Goal: Task Accomplishment & Management: Manage account settings

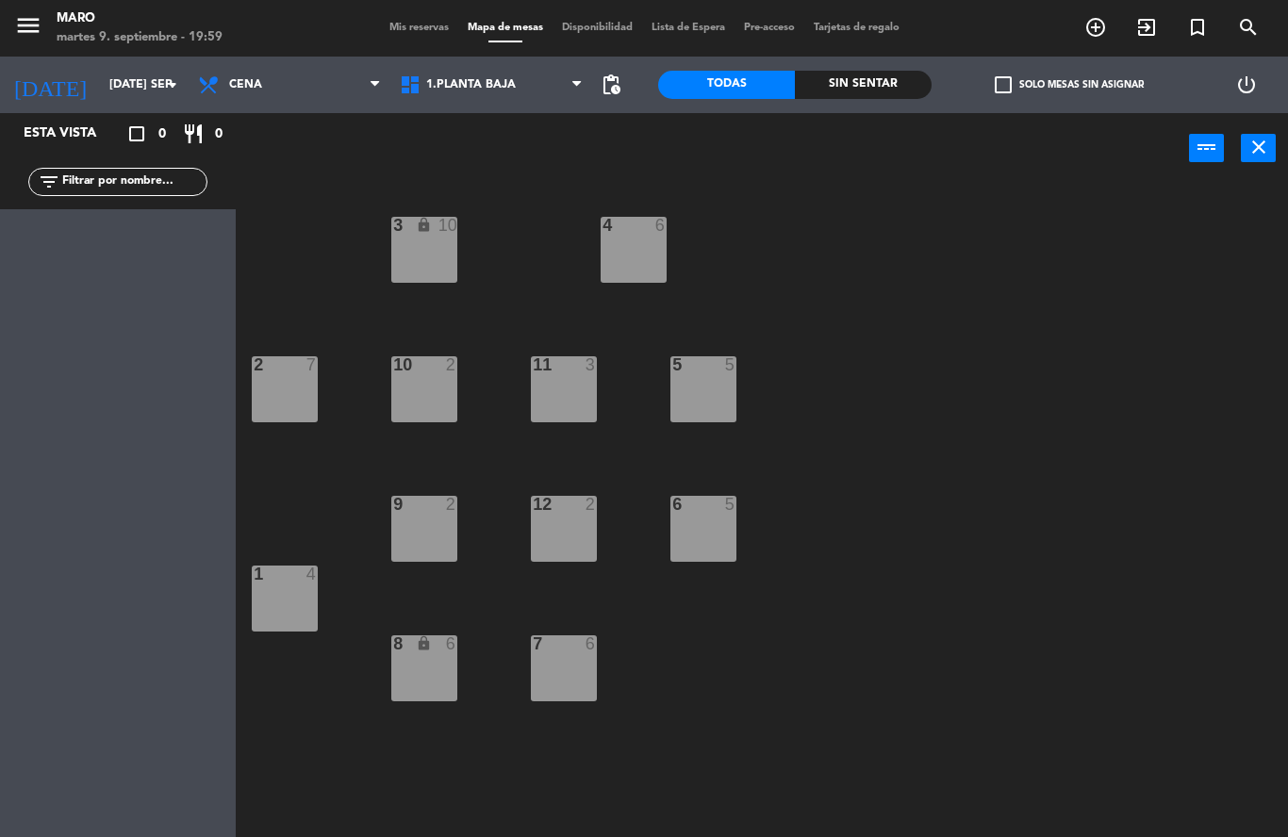
scroll to position [75, 0]
click at [1191, 27] on icon "turned_in_not" at bounding box center [1197, 27] width 23 height 23
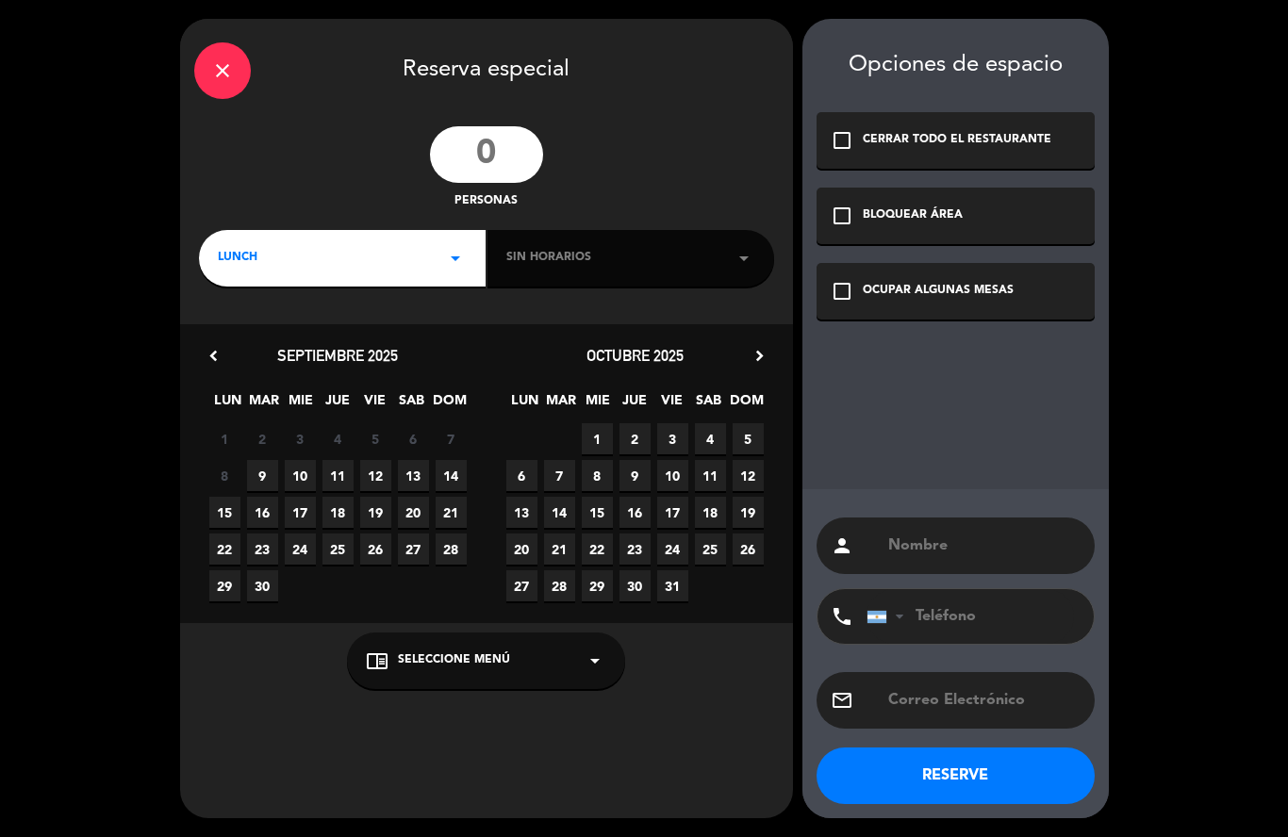
click at [942, 148] on div "CERRAR TODO EL RESTAURANTE" at bounding box center [956, 140] width 189 height 19
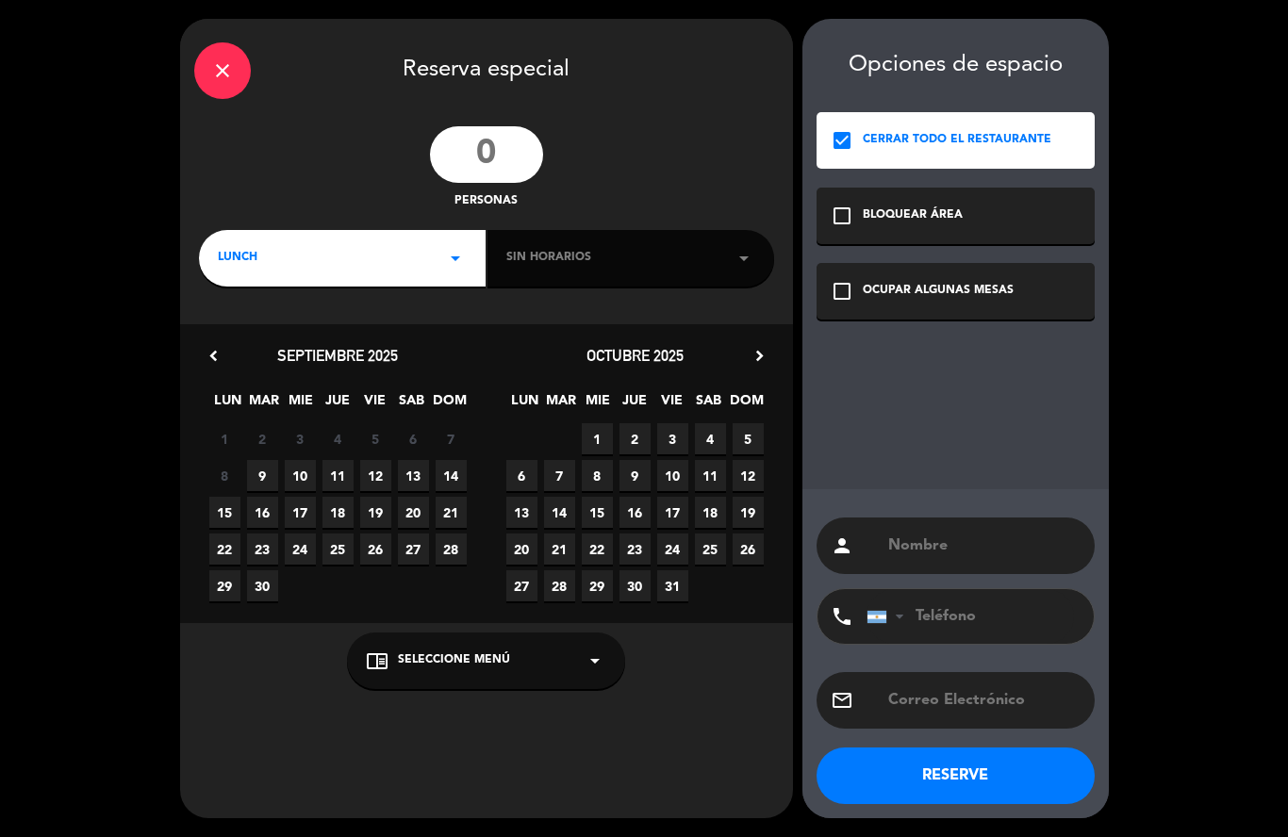
click at [305, 550] on span "24" at bounding box center [300, 548] width 31 height 31
click at [497, 152] on input "number" at bounding box center [486, 154] width 113 height 57
type input "250"
click at [396, 263] on div "LUNCH arrow_drop_down" at bounding box center [342, 258] width 287 height 57
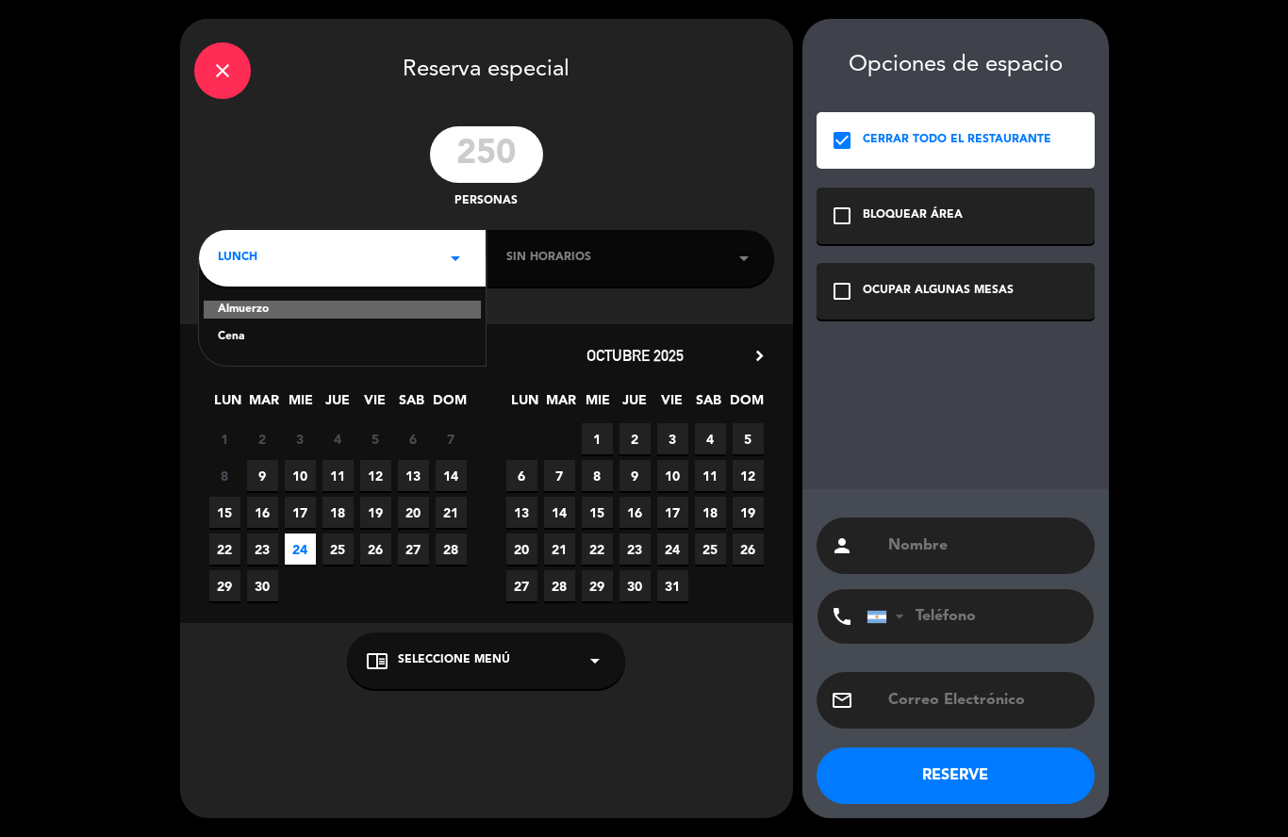
click at [237, 349] on div "Almuerzo Cena" at bounding box center [342, 311] width 287 height 107
click at [233, 334] on div "Cena" at bounding box center [342, 337] width 249 height 19
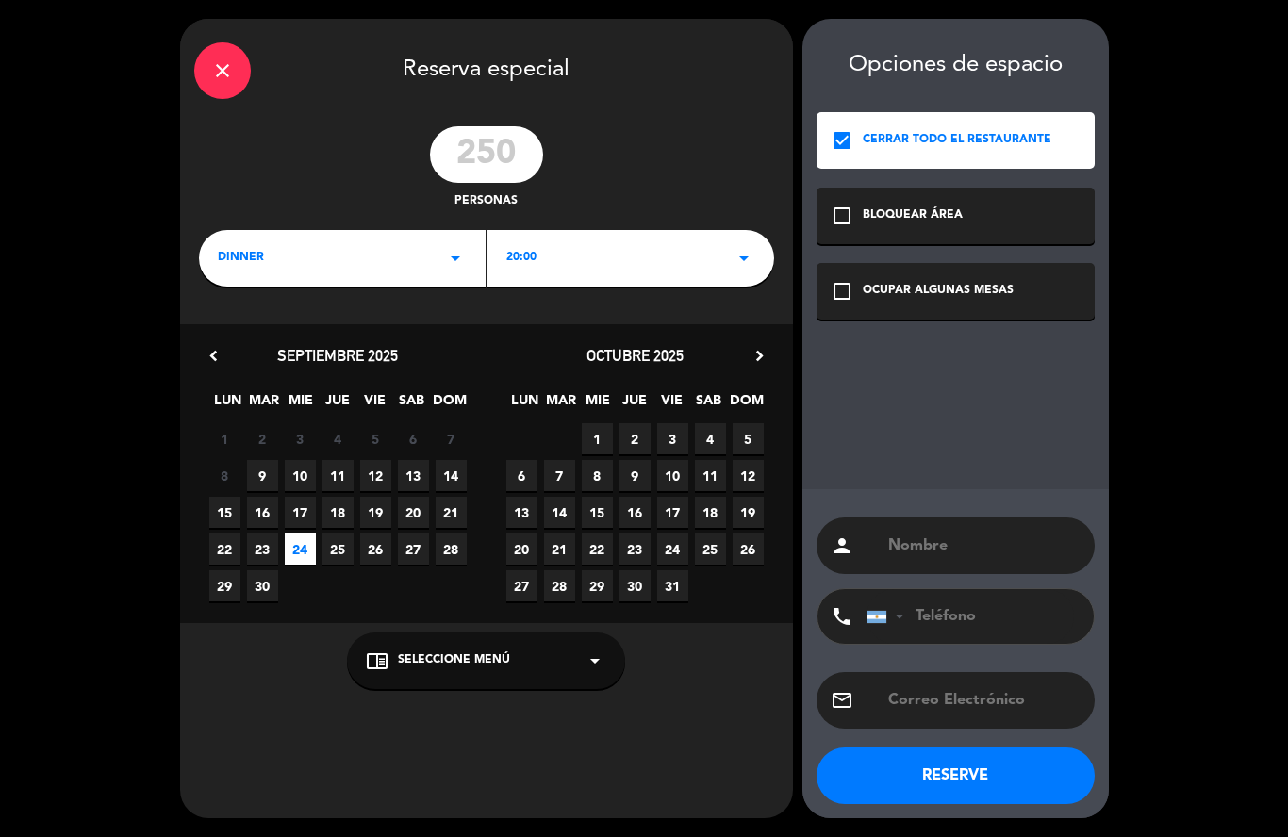
click at [971, 545] on input "text" at bounding box center [983, 546] width 194 height 26
type input "FUTURA"
click at [1009, 780] on button "RESERVE" at bounding box center [955, 775] width 278 height 57
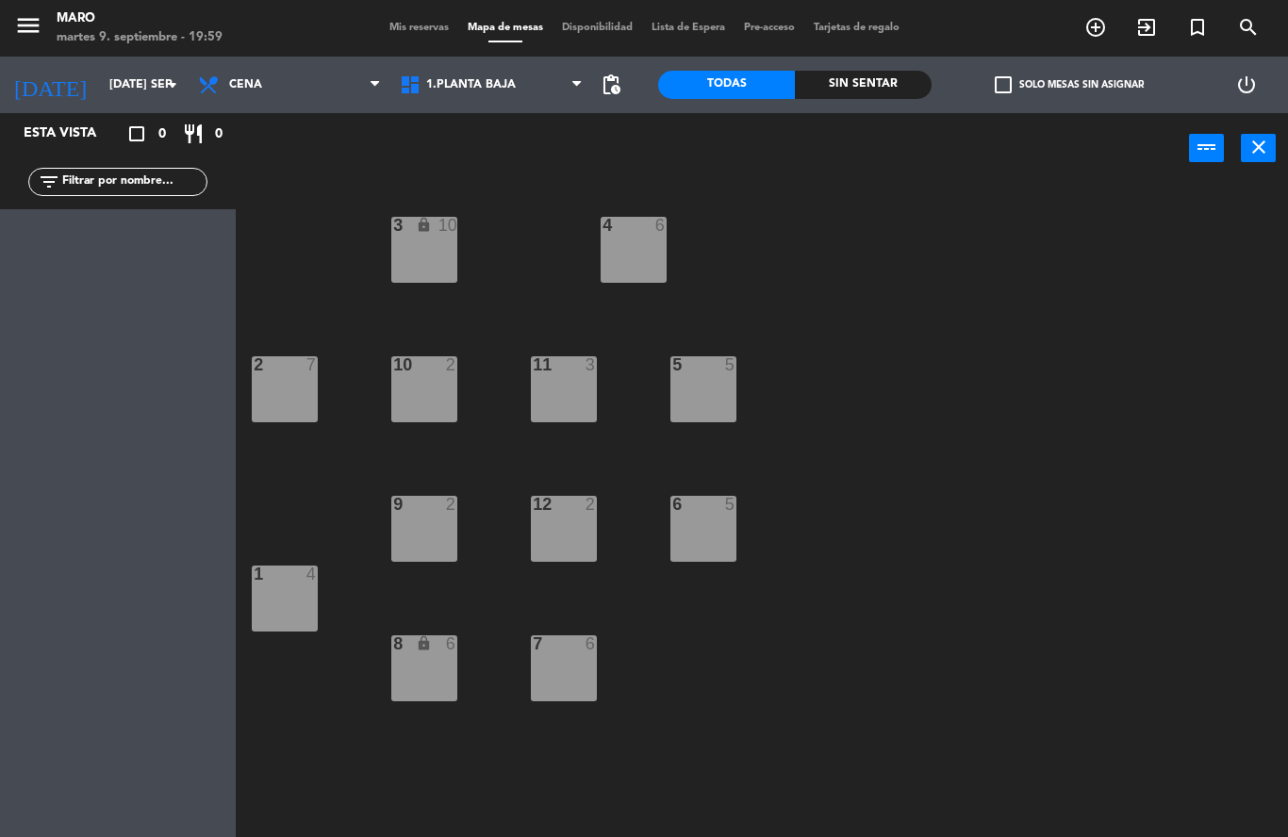
click at [1197, 32] on icon "turned_in_not" at bounding box center [1197, 27] width 23 height 23
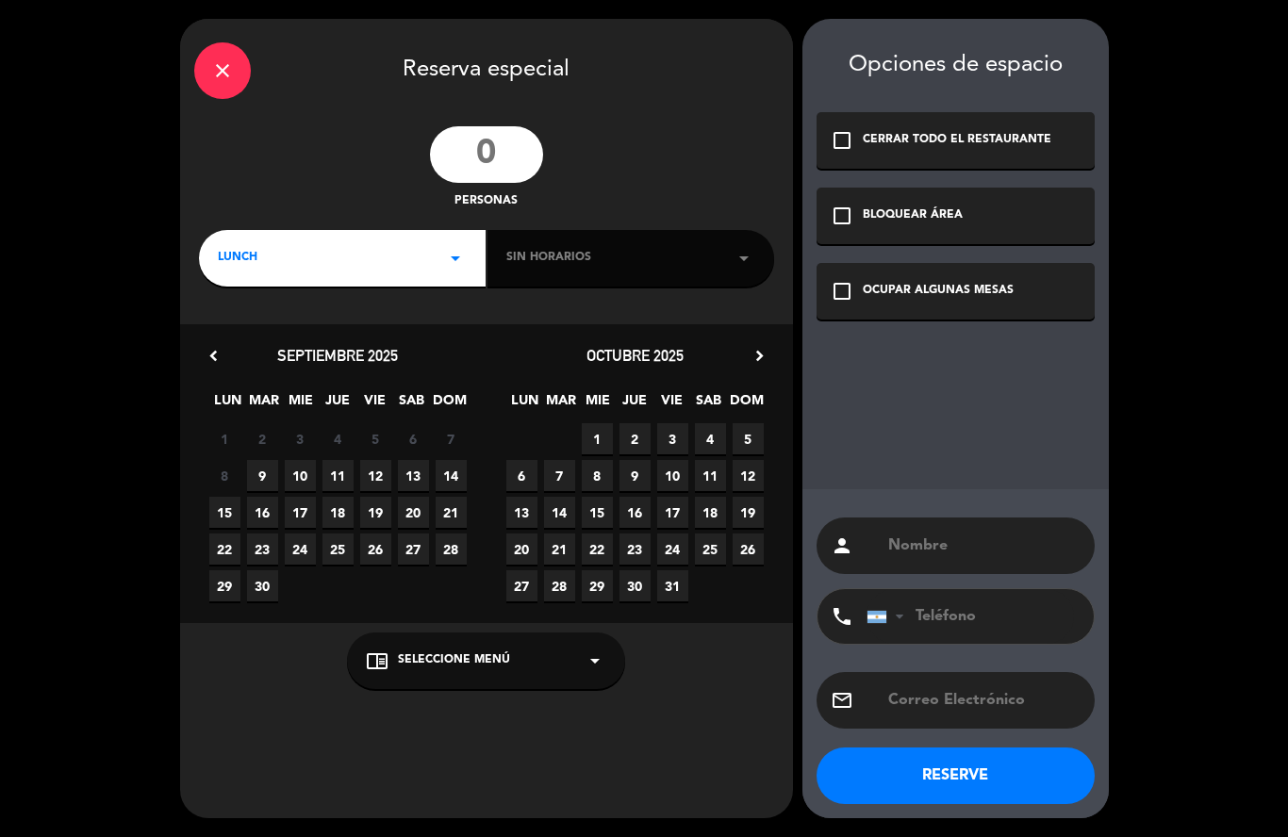
click at [493, 152] on input "number" at bounding box center [486, 154] width 113 height 57
type input "16"
click at [436, 263] on div "LUNCH arrow_drop_down" at bounding box center [342, 258] width 287 height 57
click at [255, 338] on div "Cena" at bounding box center [342, 337] width 249 height 19
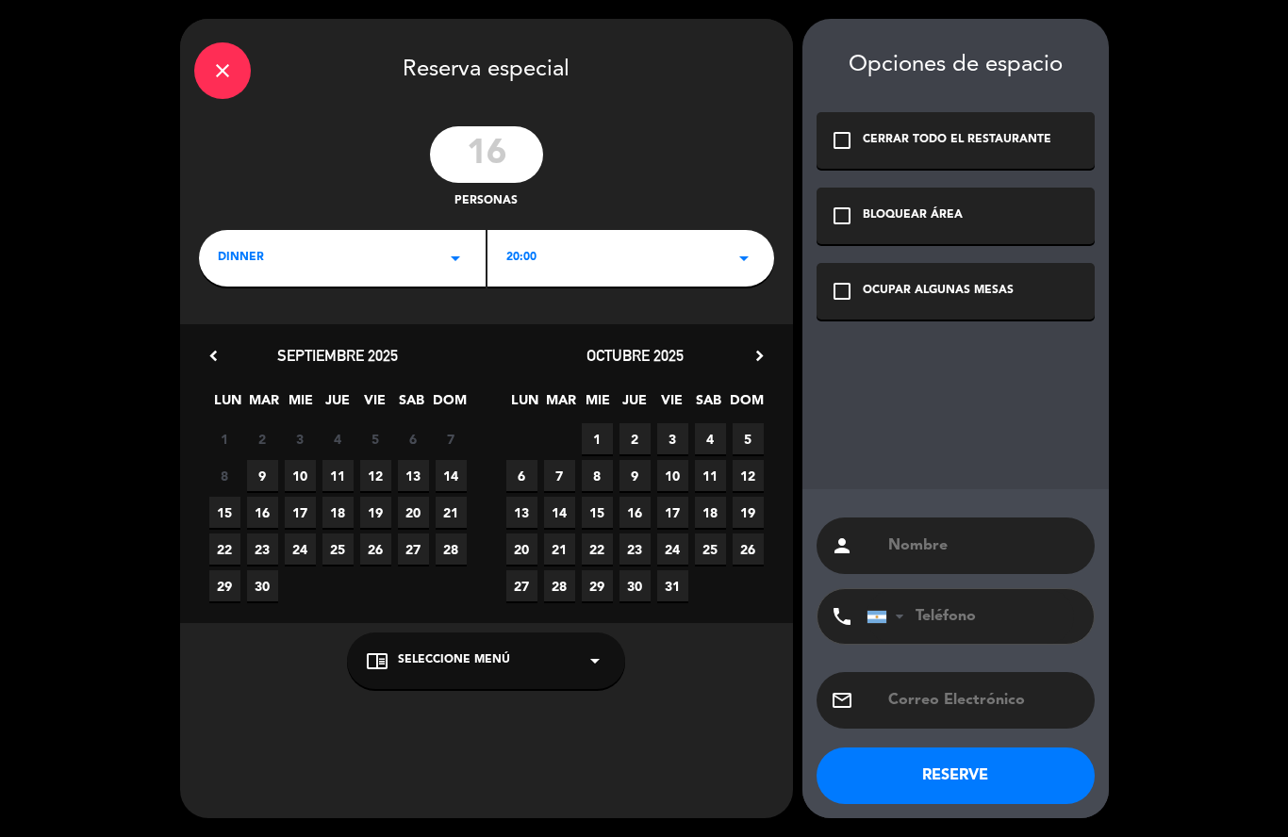
click at [262, 517] on span "16" at bounding box center [262, 512] width 31 height 31
click at [843, 216] on icon "check_box_outline_blank" at bounding box center [841, 216] width 23 height 23
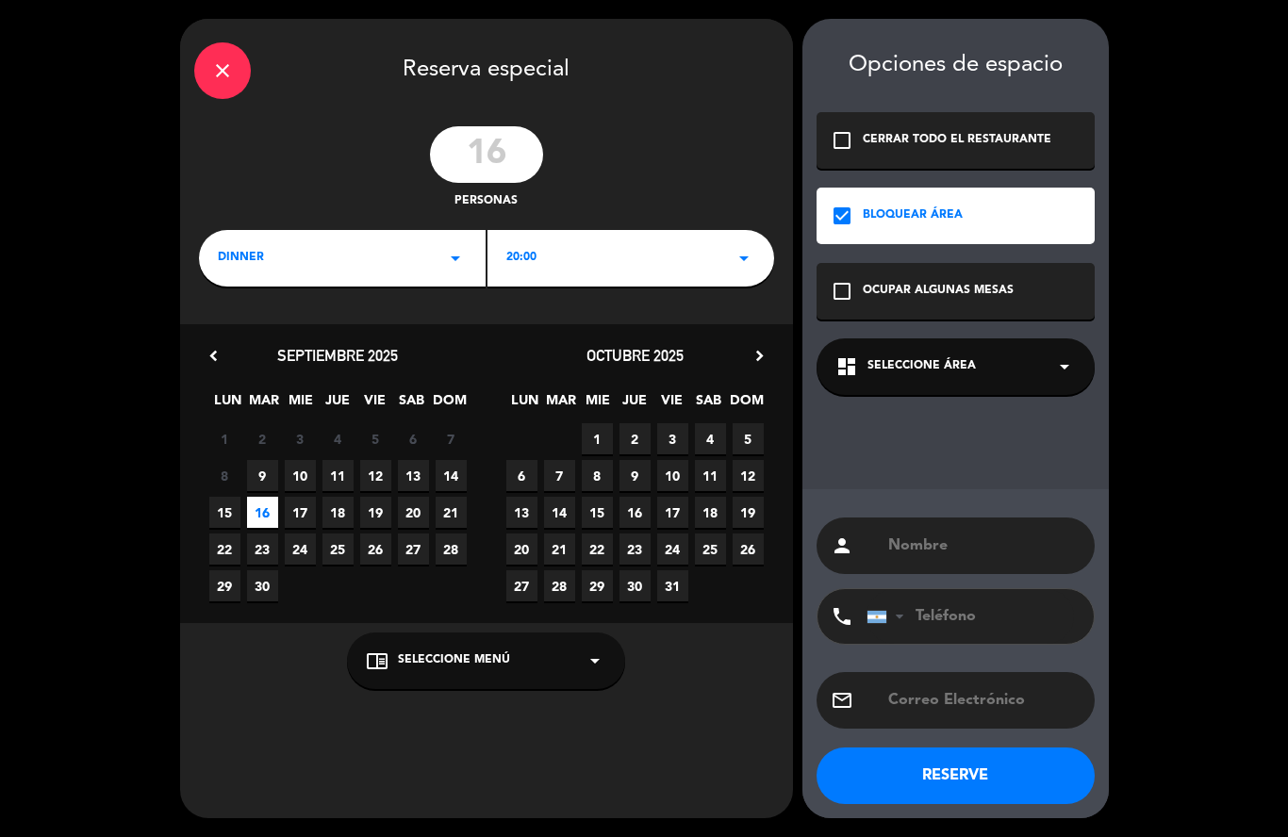
click at [885, 366] on span "Seleccione Área" at bounding box center [921, 366] width 108 height 19
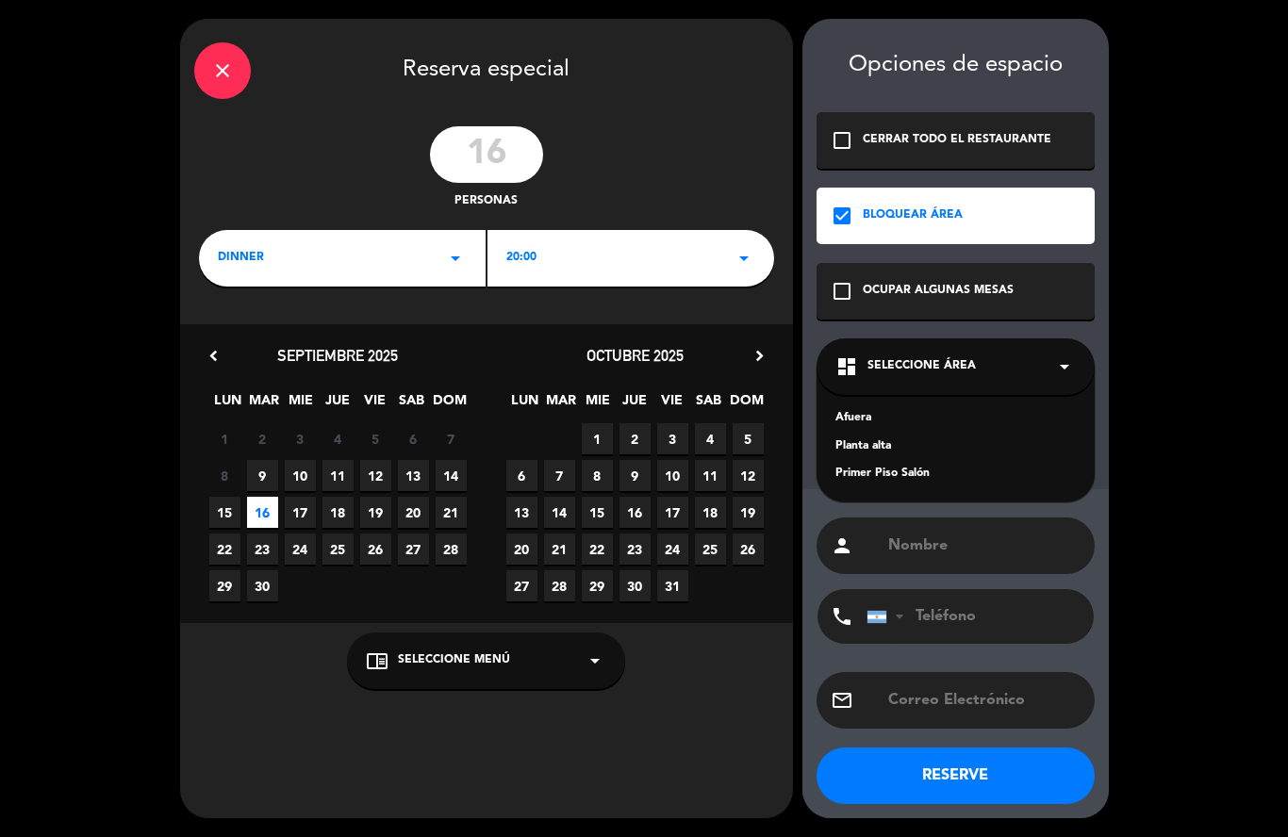
click at [892, 450] on div "Planta alta" at bounding box center [955, 446] width 240 height 19
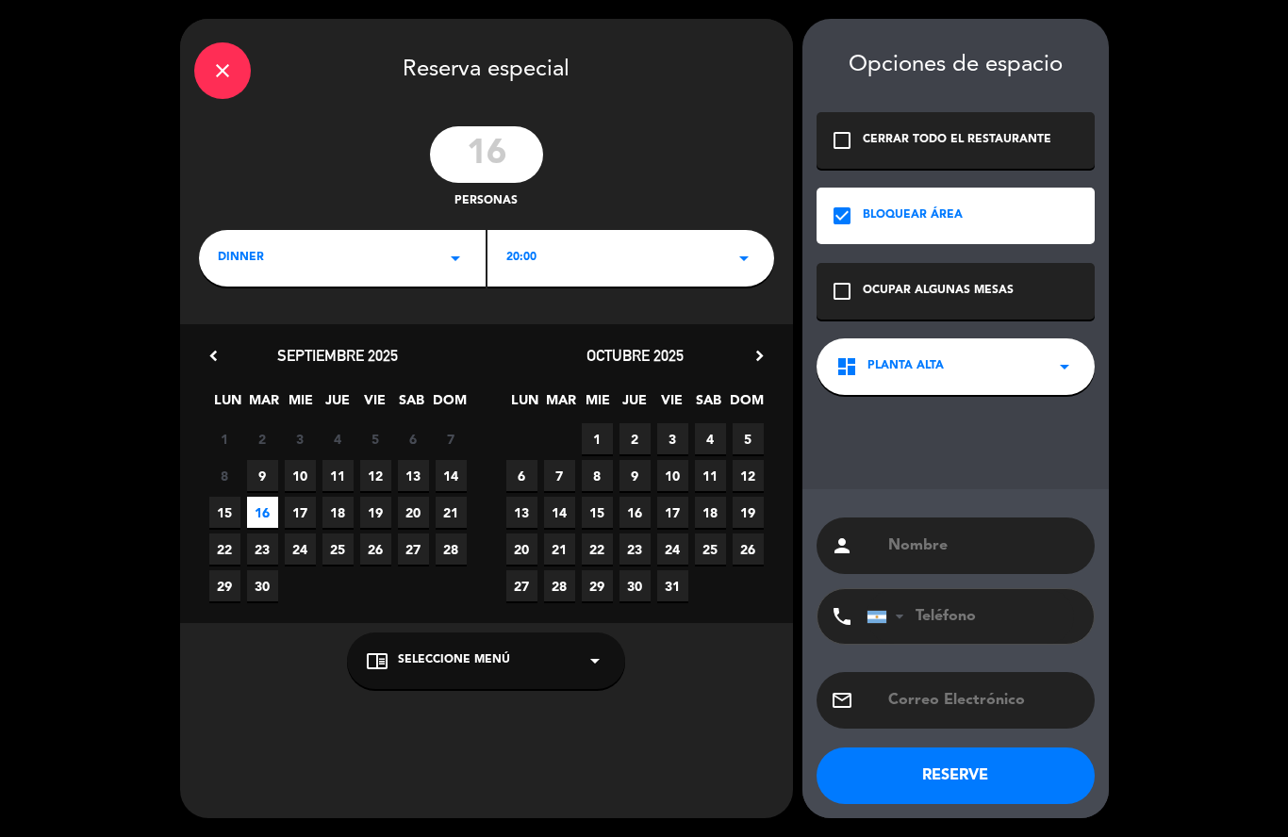
click at [905, 526] on div "person" at bounding box center [955, 545] width 278 height 57
click at [909, 533] on input "text" at bounding box center [983, 546] width 194 height 26
type input "Mercedez Benz"
click at [981, 778] on button "RESERVE" at bounding box center [955, 775] width 278 height 57
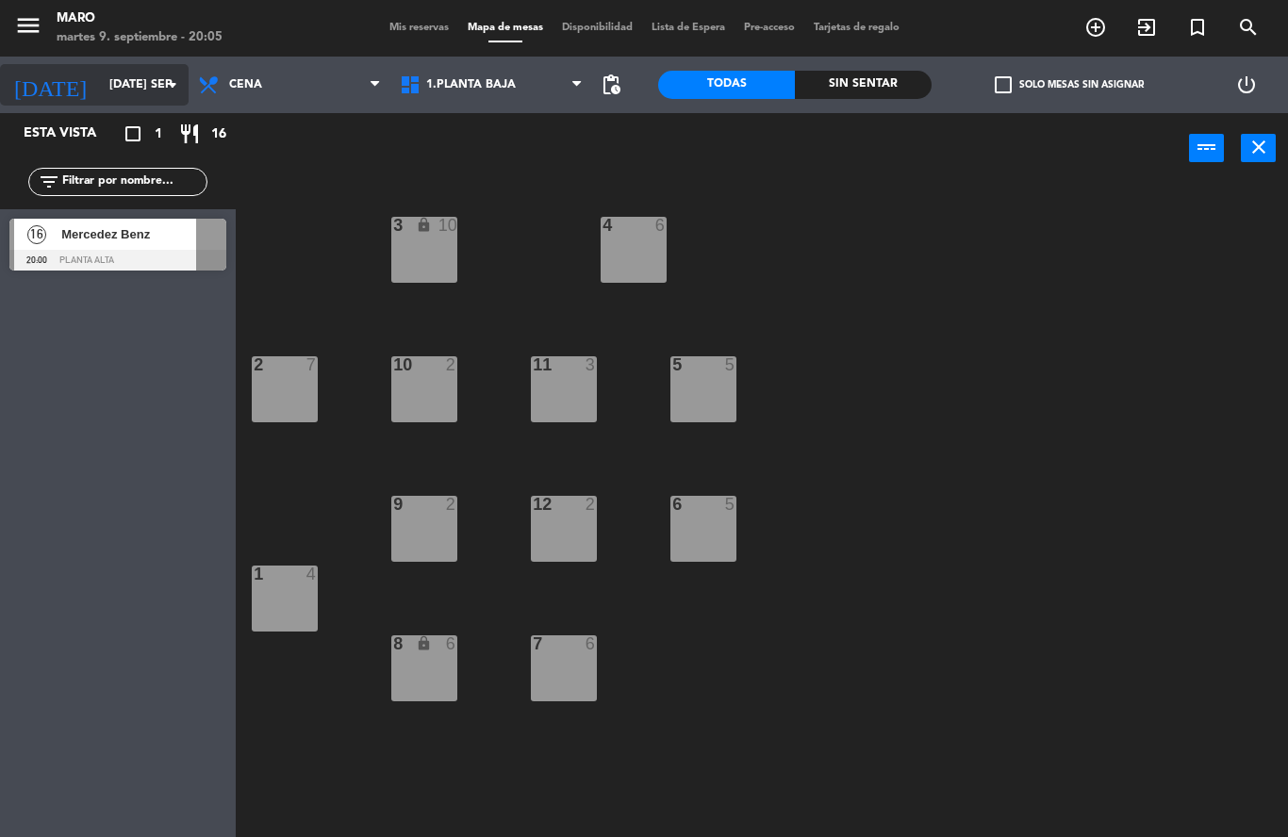
click at [170, 82] on icon "arrow_drop_down" at bounding box center [172, 85] width 23 height 23
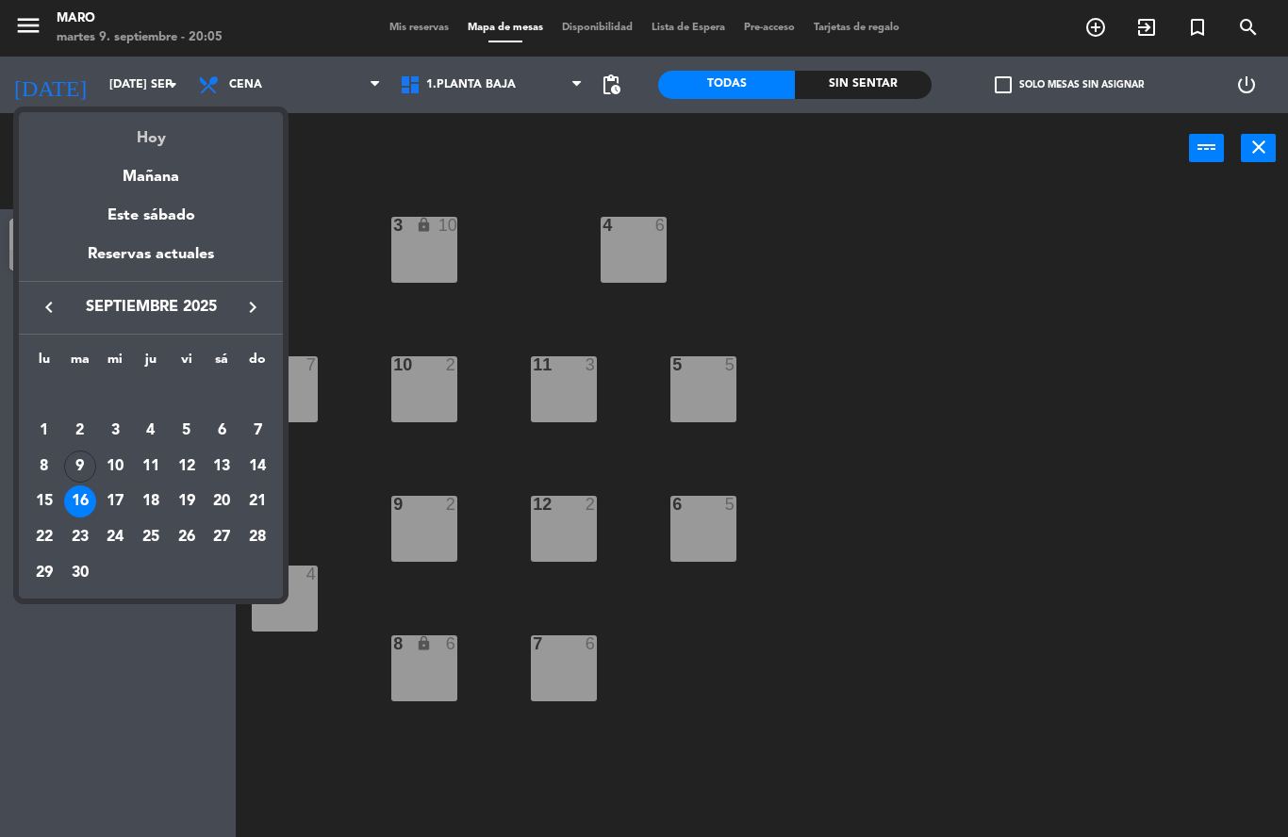
click at [144, 143] on div "Hoy" at bounding box center [151, 131] width 264 height 39
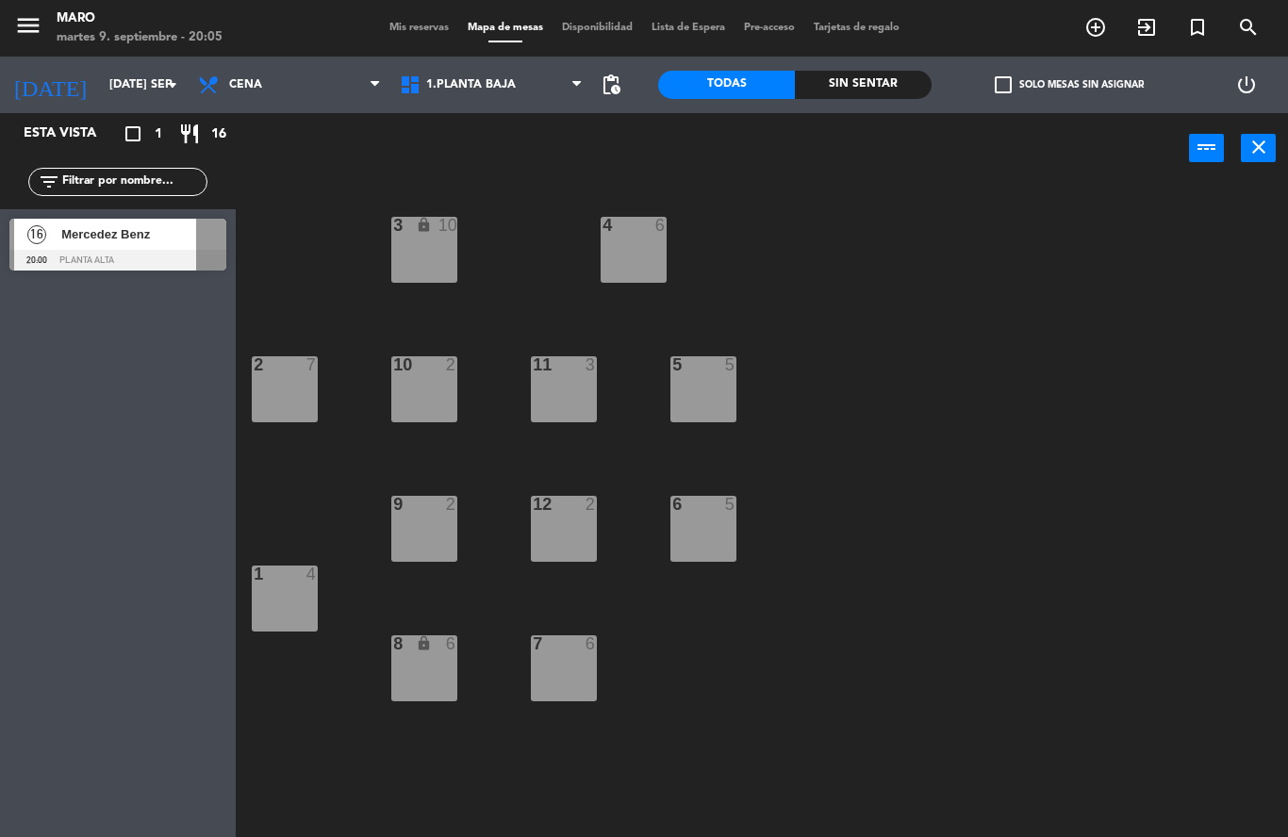
type input "[DATE] sep."
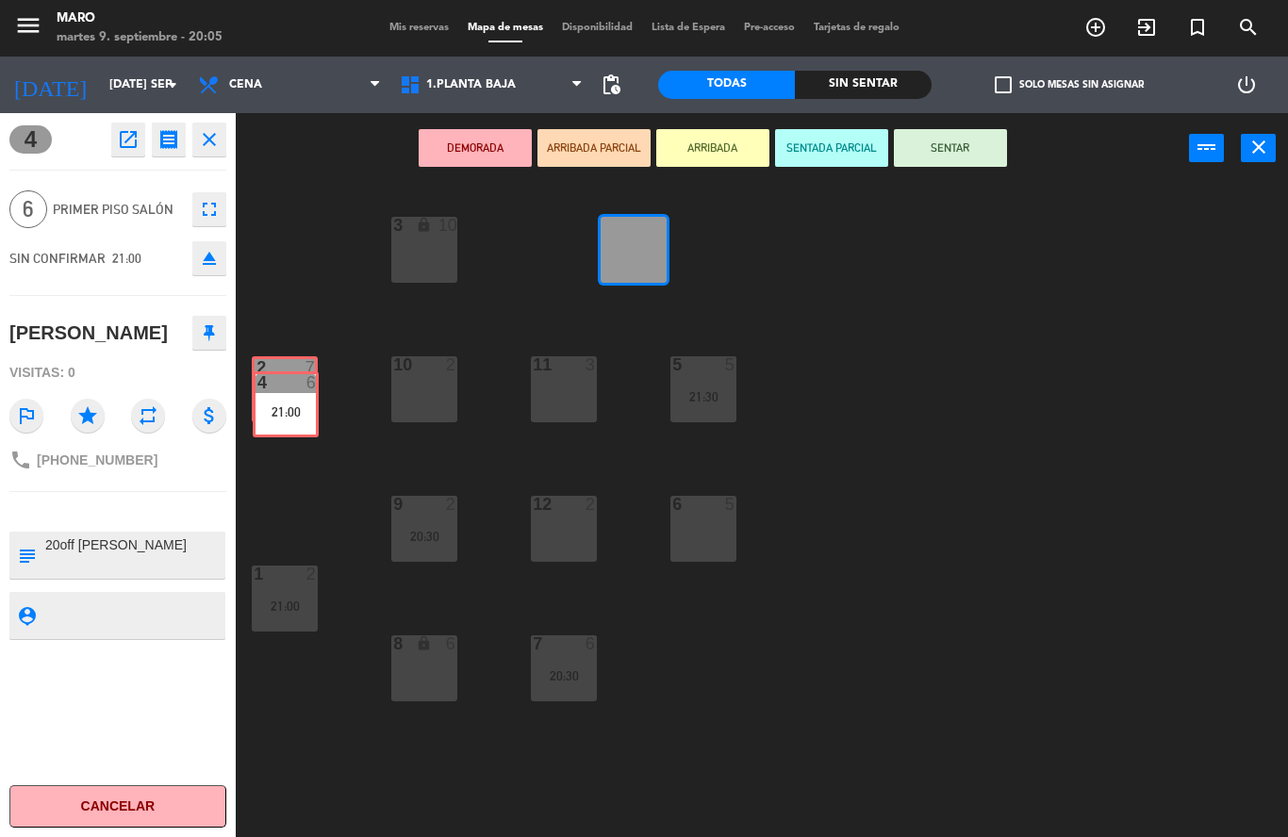
drag, startPoint x: 630, startPoint y: 258, endPoint x: 282, endPoint y: 414, distance: 381.0
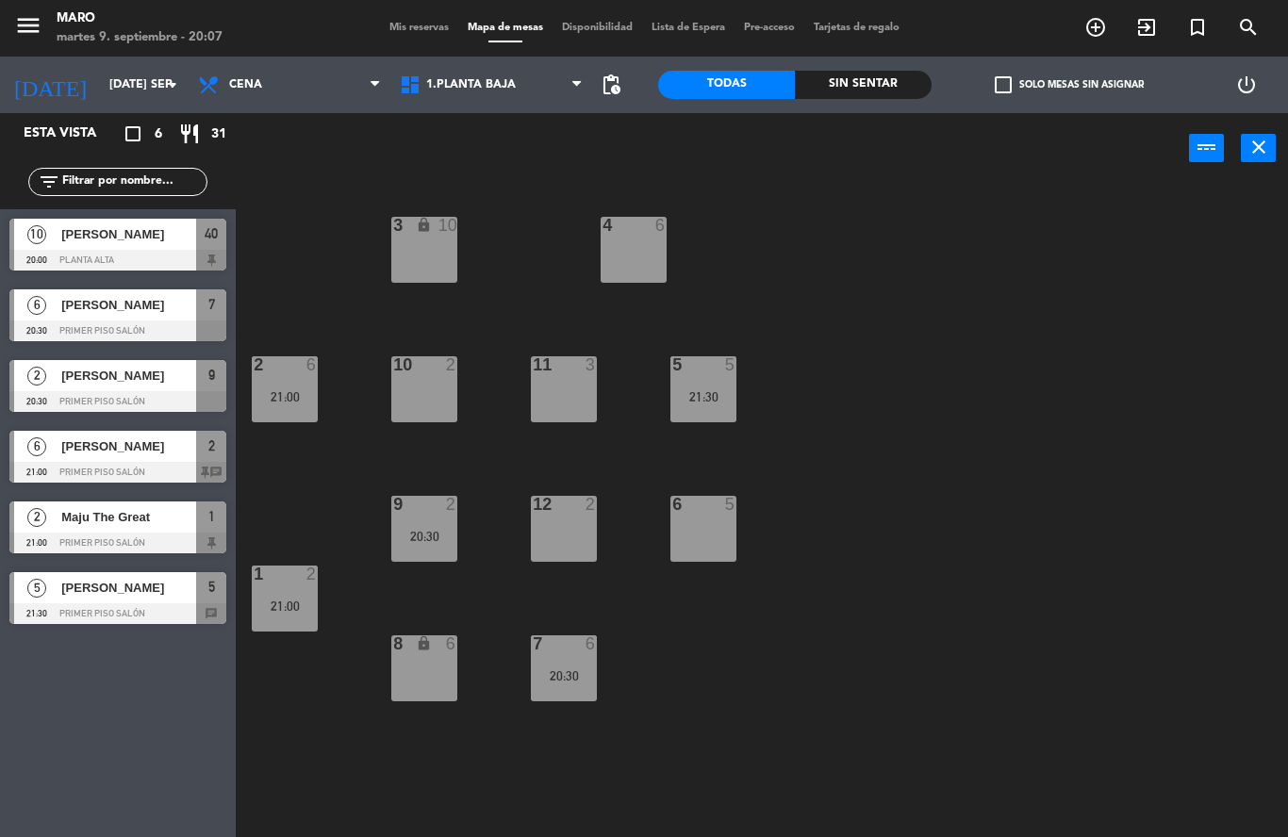
click at [691, 374] on div "5 5" at bounding box center [703, 365] width 66 height 19
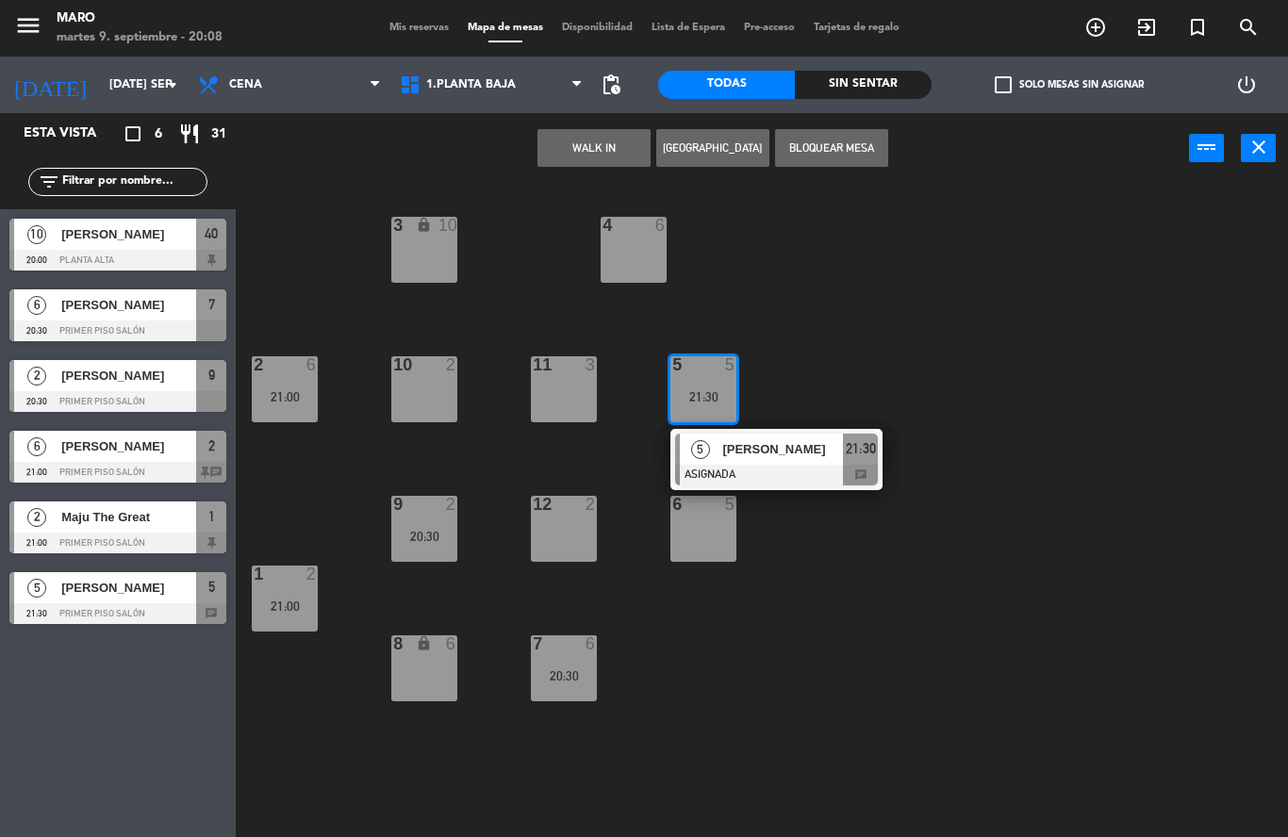
click at [877, 300] on div "3 lock 10 4 6 2 6 21:00 10 2 11 3 5 5 21:30 5 [PERSON_NAME] ASIGNADA 21:30 chat…" at bounding box center [768, 510] width 1039 height 653
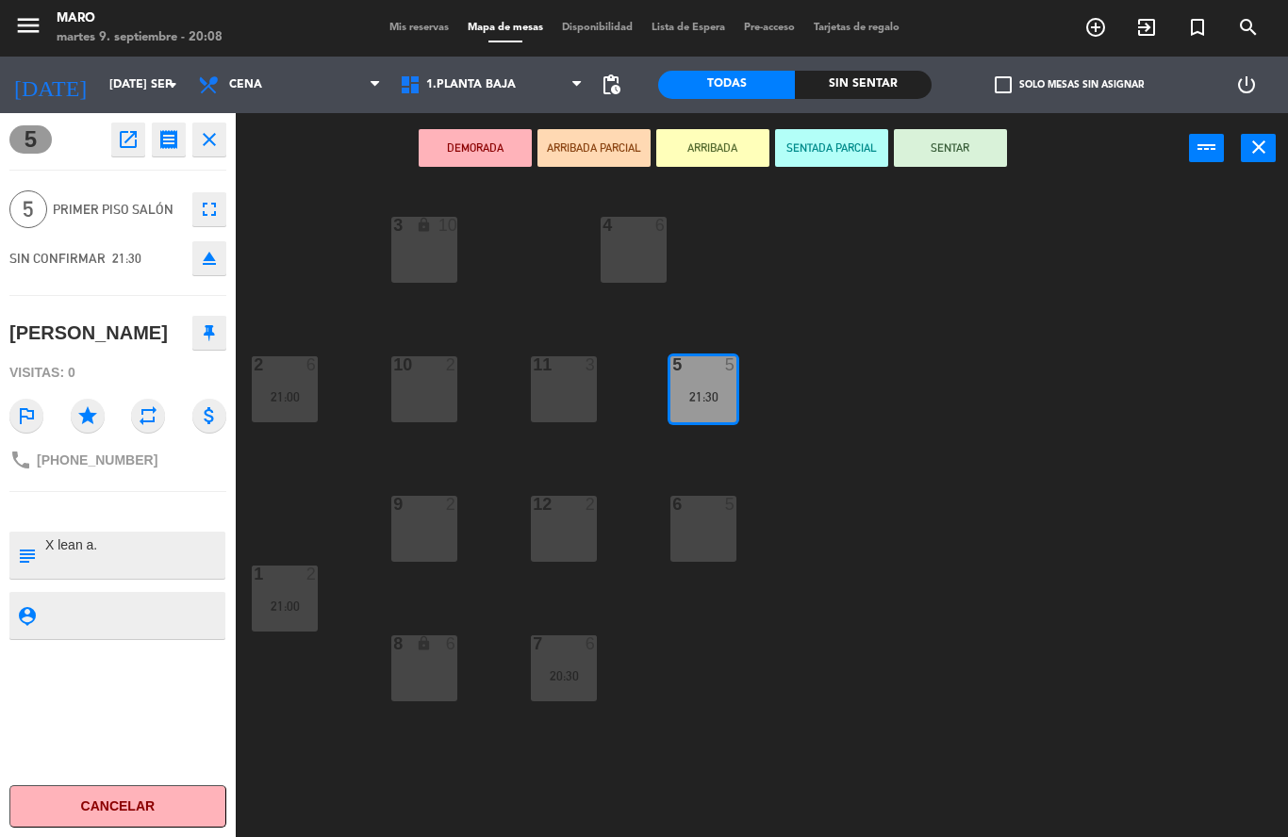
drag, startPoint x: 714, startPoint y: 400, endPoint x: 447, endPoint y: 261, distance: 300.6
click at [822, 360] on div "3 lock 10 4 6 2 6 21:00 10 2 11 3 5 5 21:30 12 2 9 2 6 5 1 2 21:00 7 6 20:30 8 …" at bounding box center [768, 510] width 1039 height 653
drag, startPoint x: 718, startPoint y: 379, endPoint x: 439, endPoint y: 258, distance: 304.0
click at [439, 258] on div "3 lock 10 4 6 2 6 21:00 10 2 11 3 5 5 21:30 5 5 21:30 12 2 9 2 6 5 1 2 21:00 7 …" at bounding box center [768, 510] width 1039 height 653
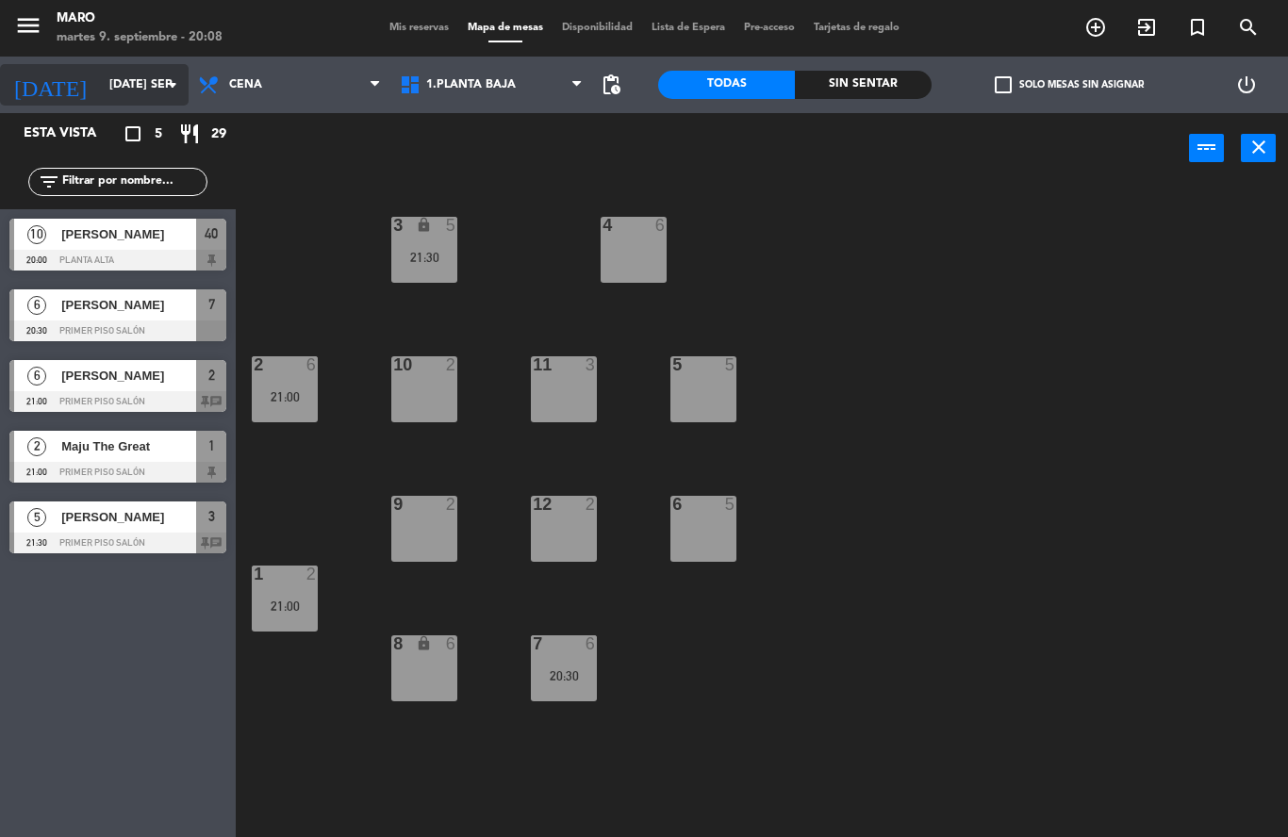
click at [147, 90] on input "[DATE] sep." at bounding box center [179, 85] width 159 height 32
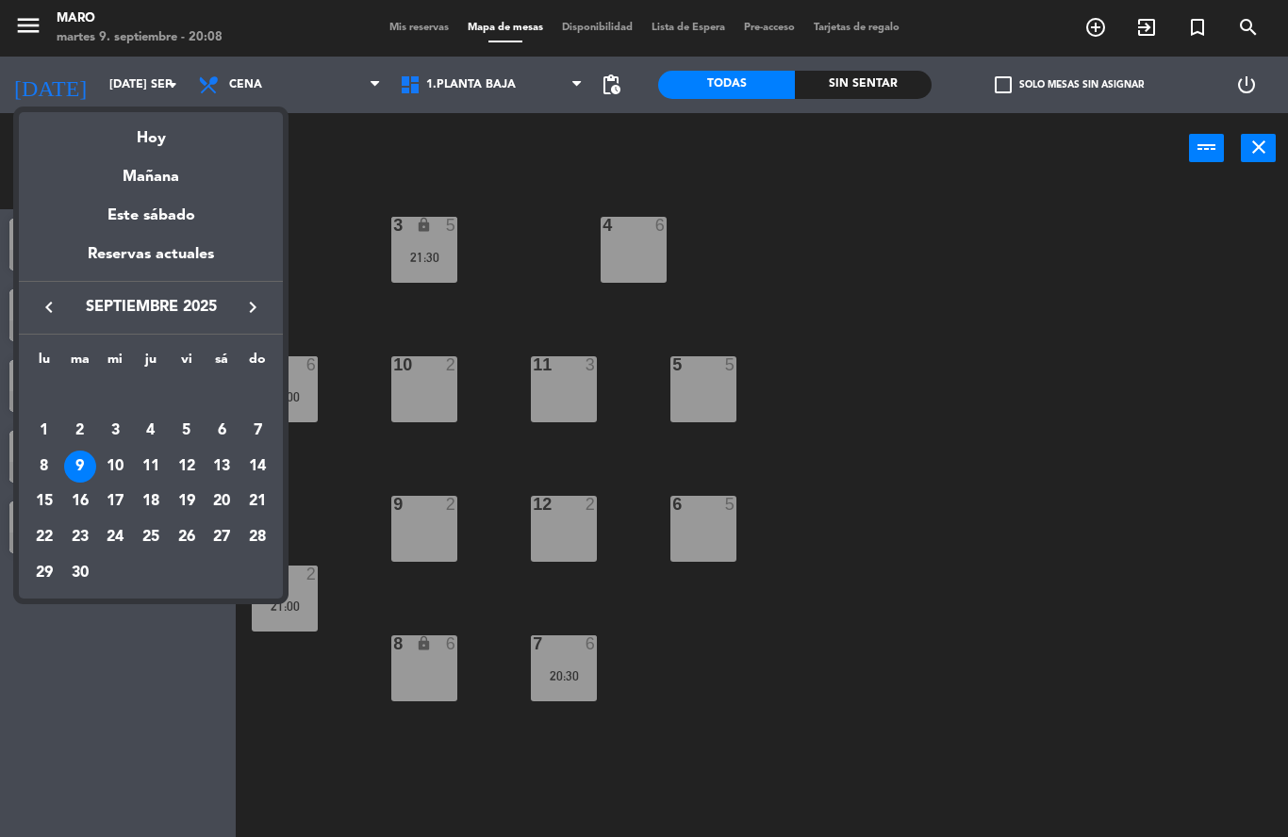
click at [1002, 161] on div at bounding box center [644, 418] width 1288 height 837
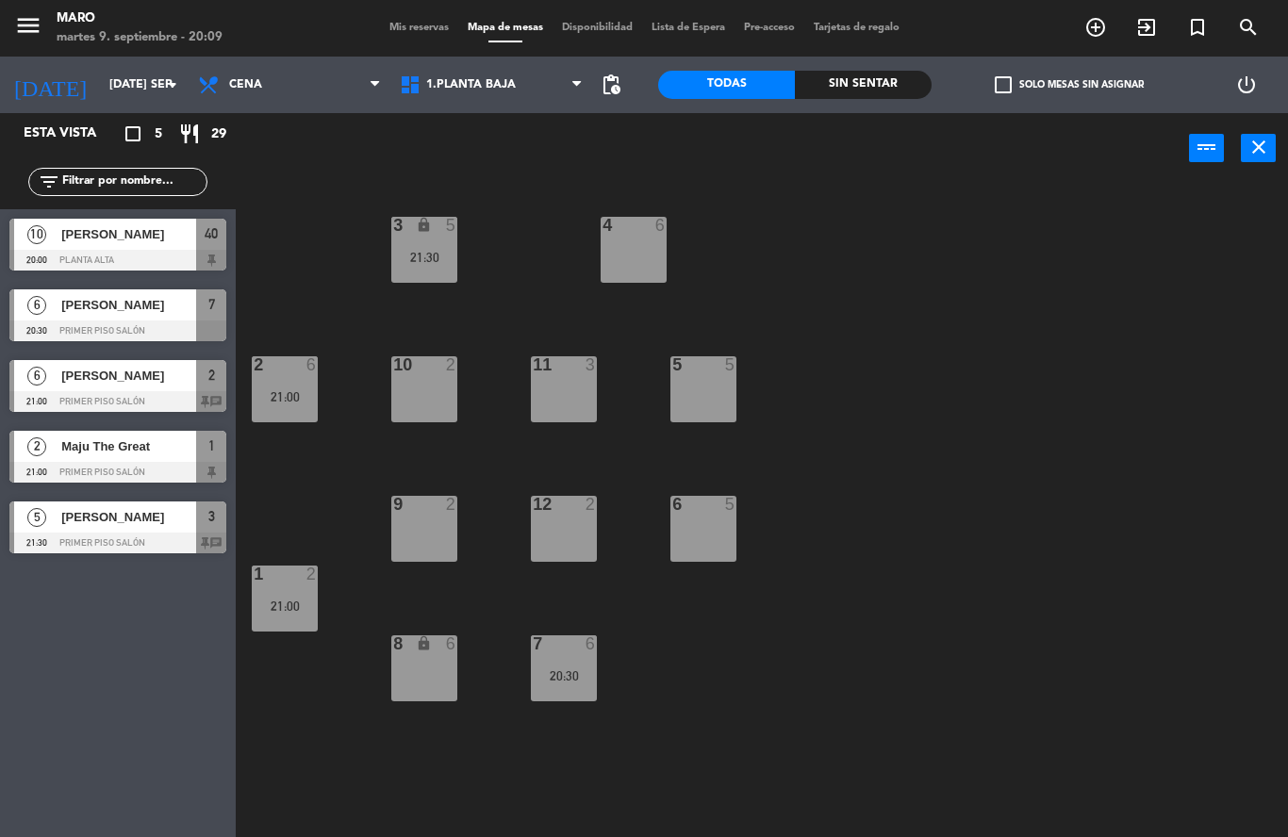
click at [1093, 26] on icon "add_circle_outline" at bounding box center [1095, 27] width 23 height 23
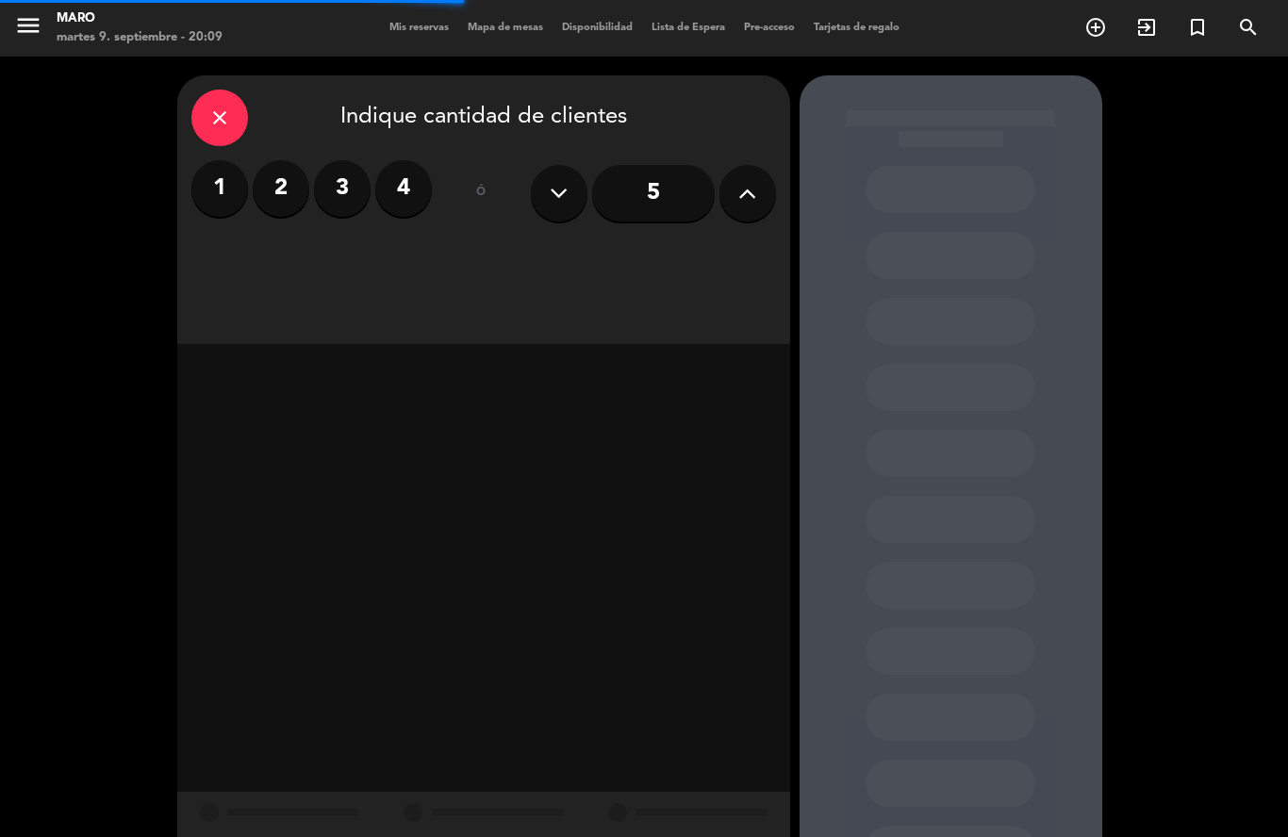
click at [335, 160] on label "3" at bounding box center [342, 188] width 57 height 57
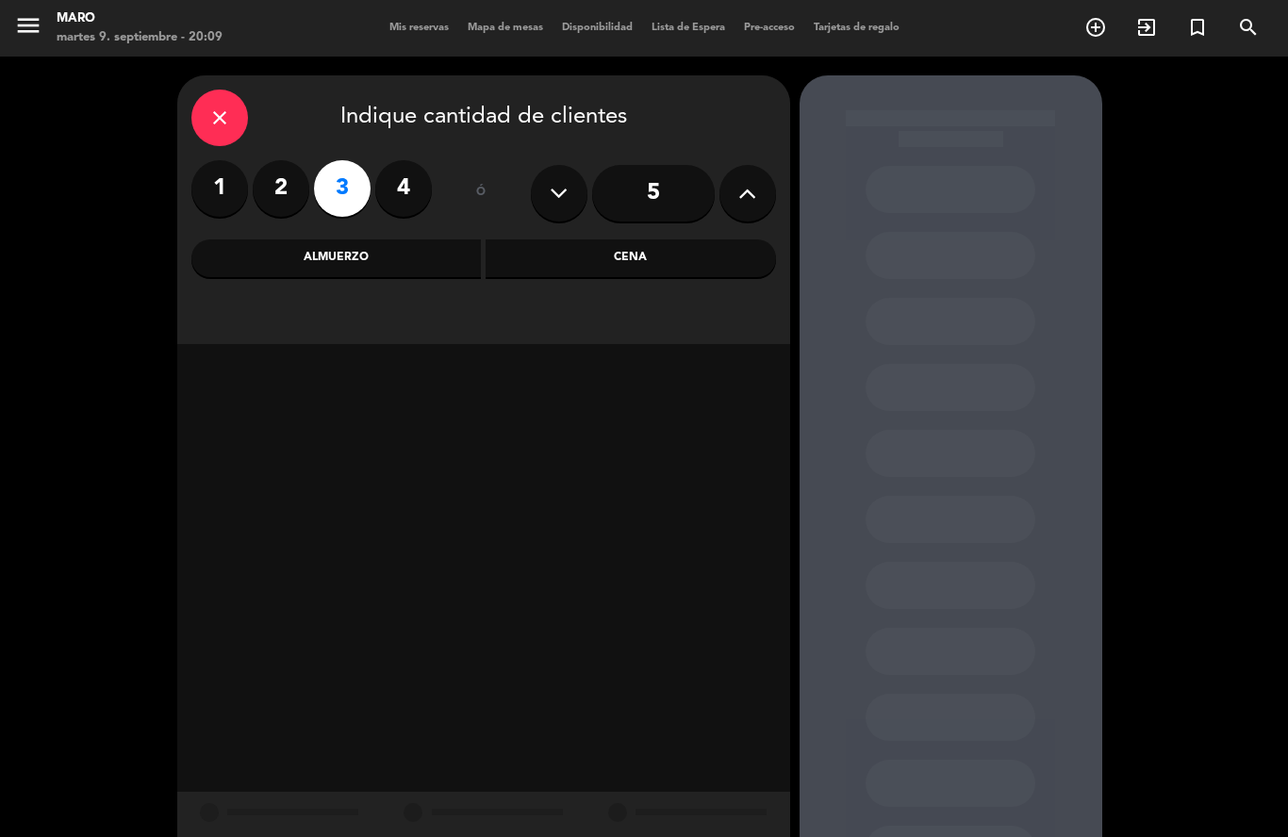
click at [633, 239] on div "Cena" at bounding box center [630, 258] width 290 height 38
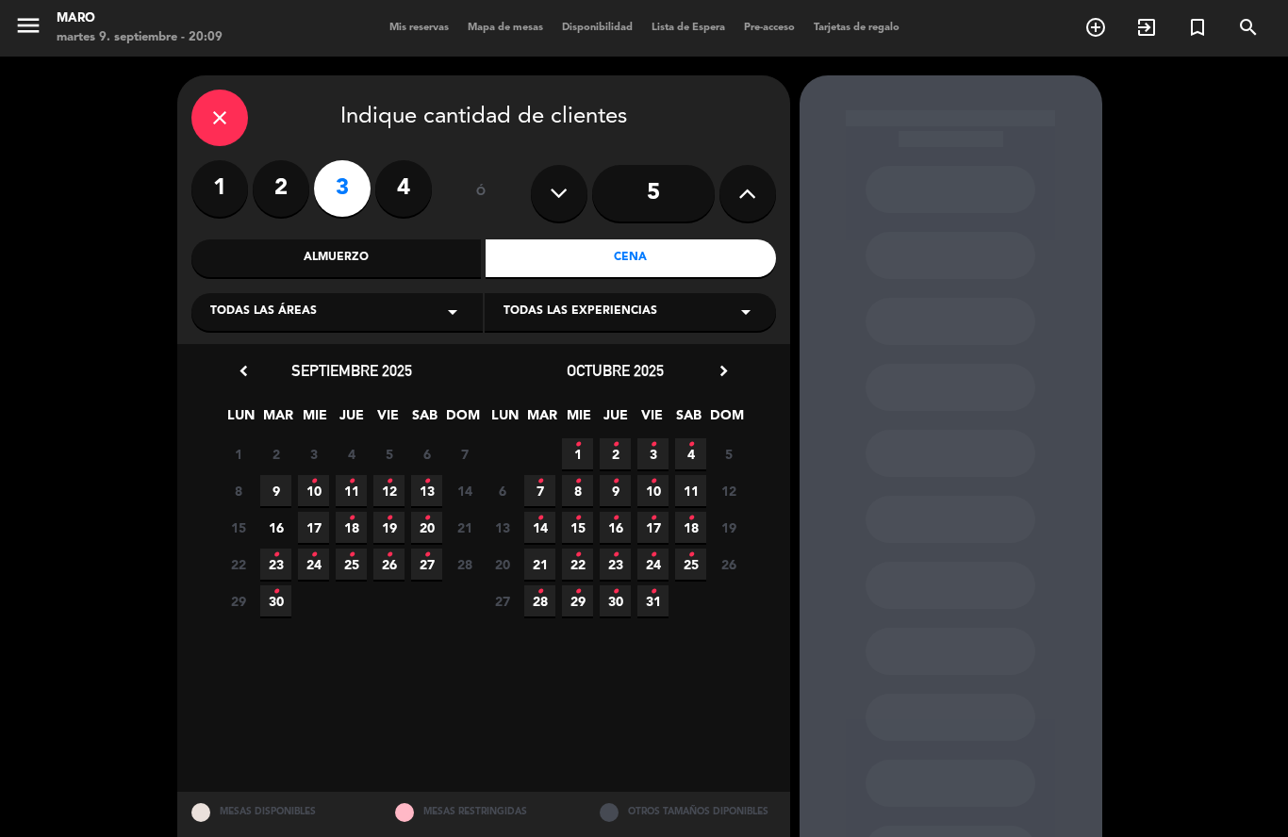
click at [316, 467] on icon "•" at bounding box center [313, 482] width 7 height 30
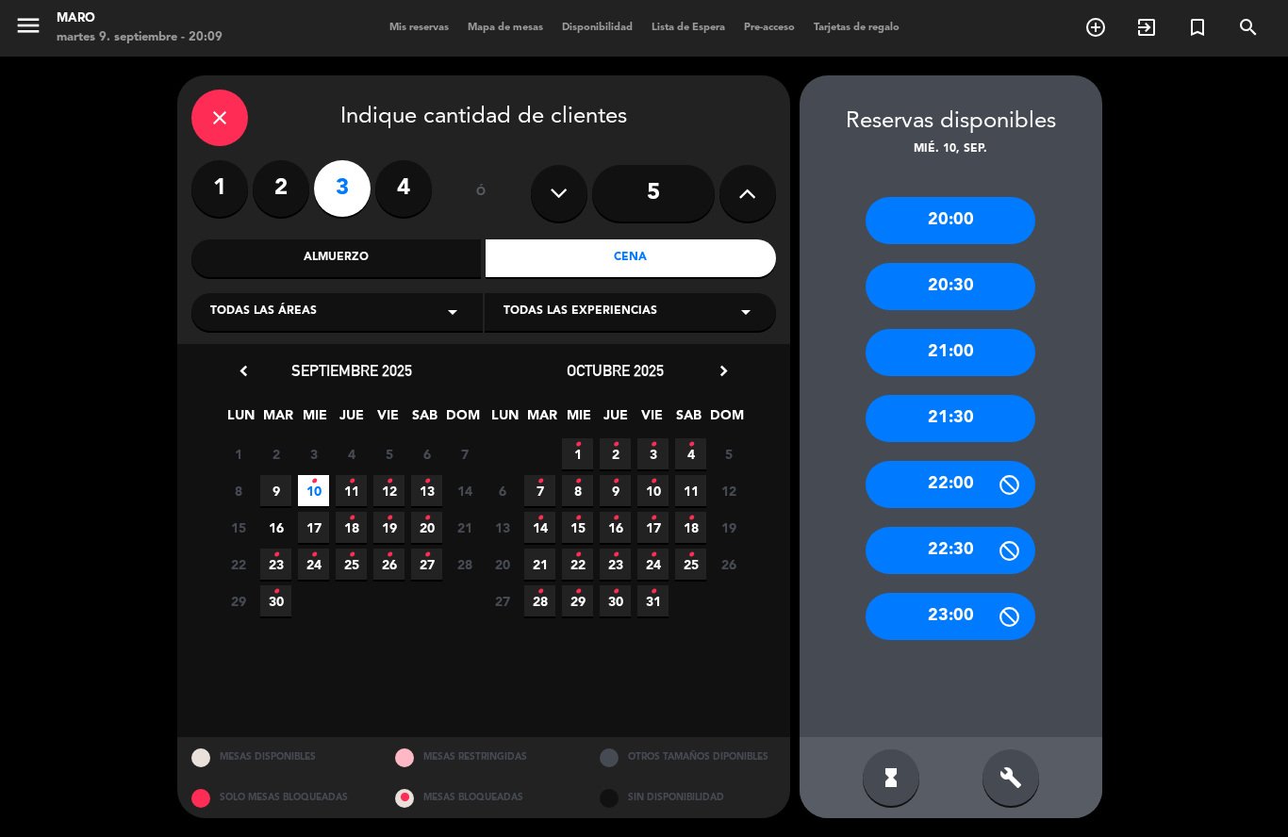
click at [963, 263] on div "20:30" at bounding box center [950, 286] width 170 height 47
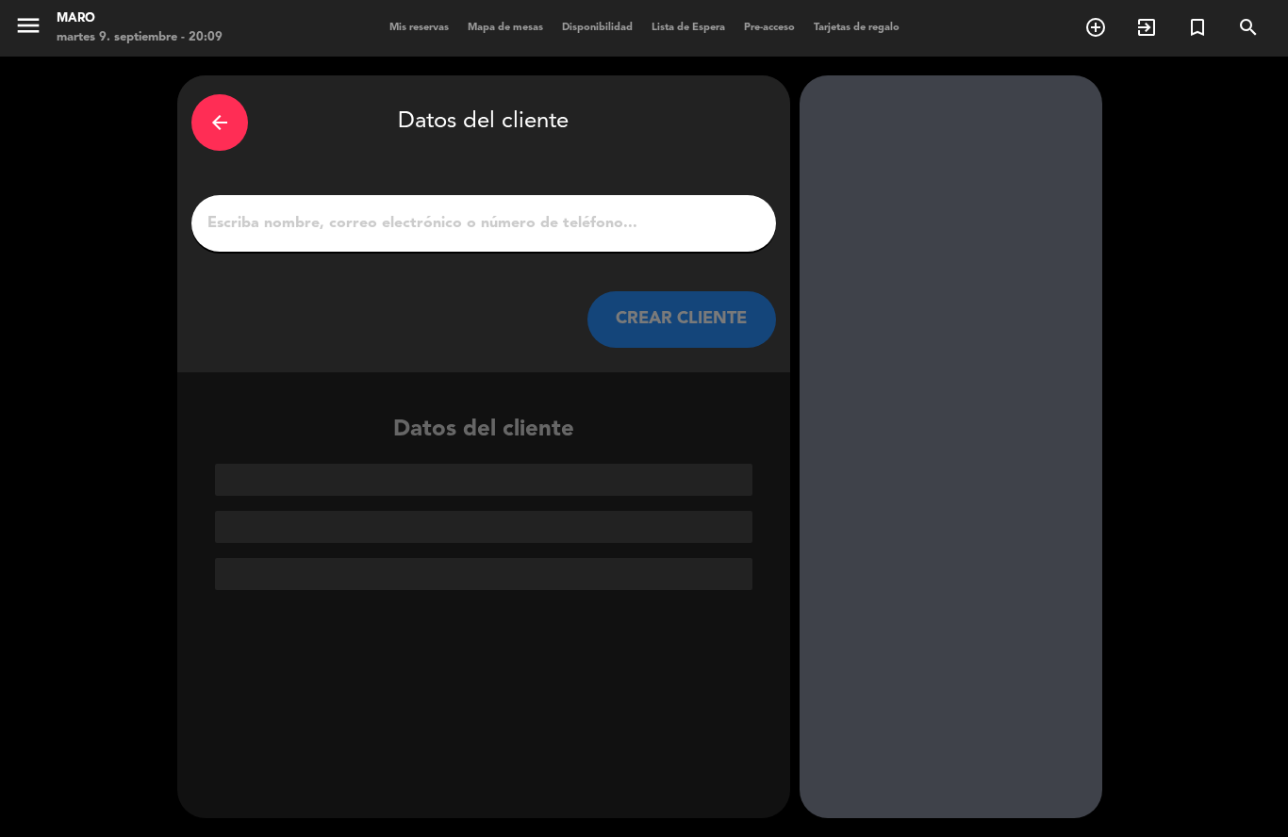
click at [611, 210] on input "1" at bounding box center [483, 223] width 556 height 26
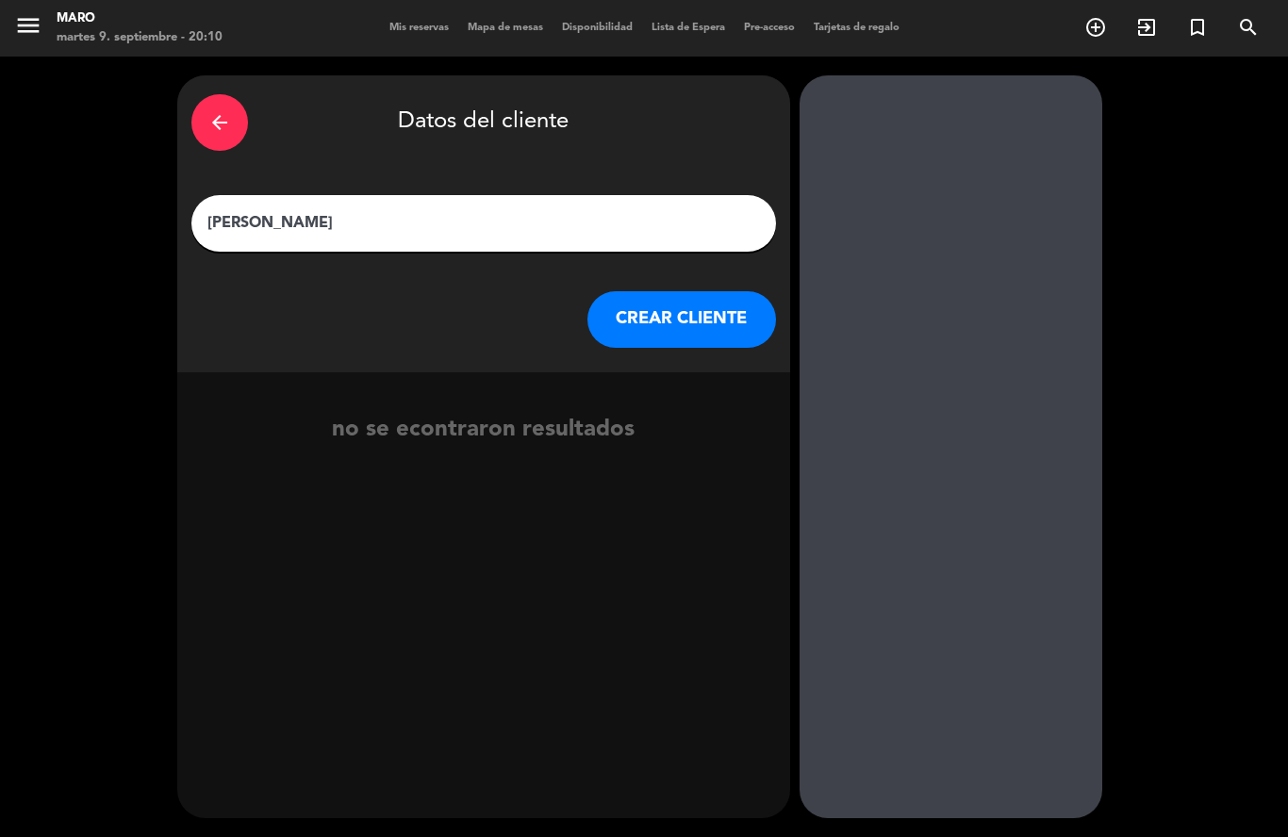
type input "[PERSON_NAME]"
click at [728, 291] on button "CREAR CLIENTE" at bounding box center [681, 319] width 189 height 57
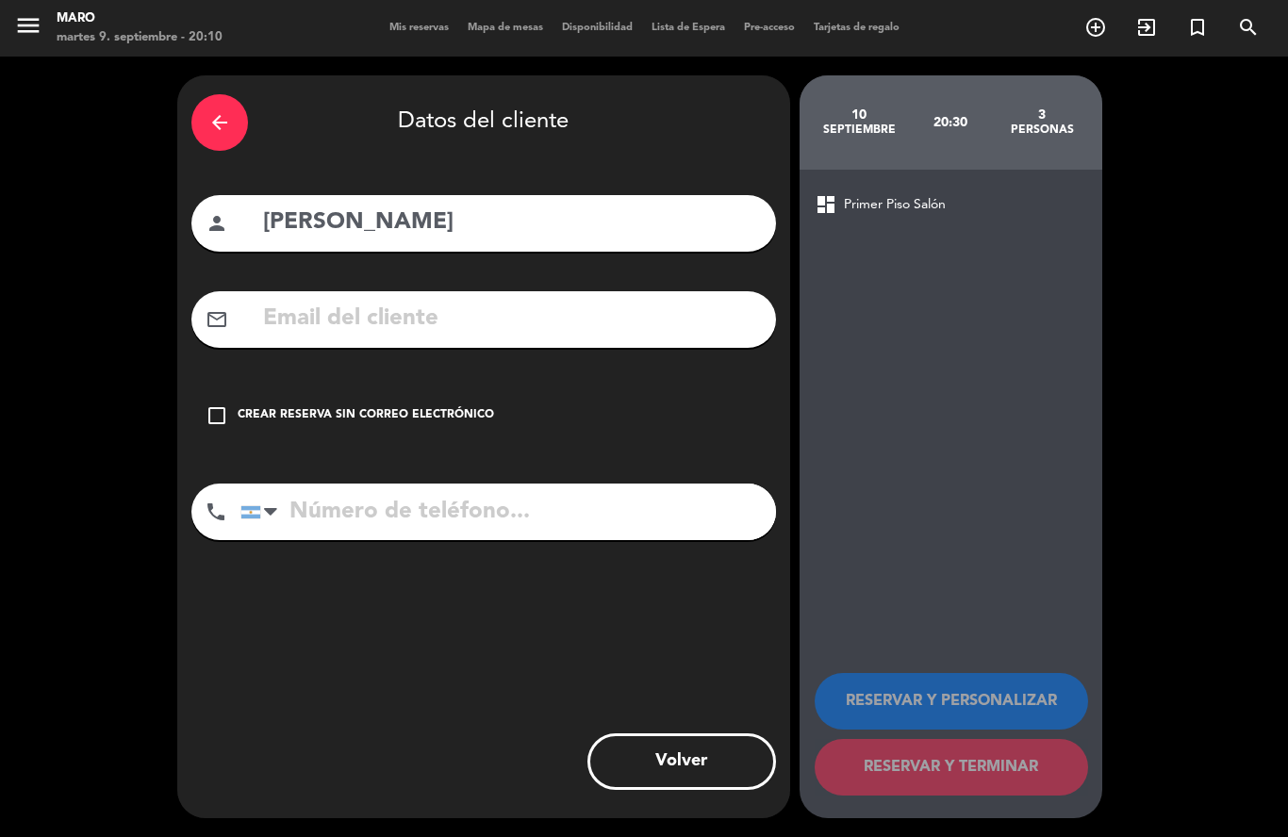
click at [215, 404] on icon "check_box_outline_blank" at bounding box center [216, 415] width 23 height 23
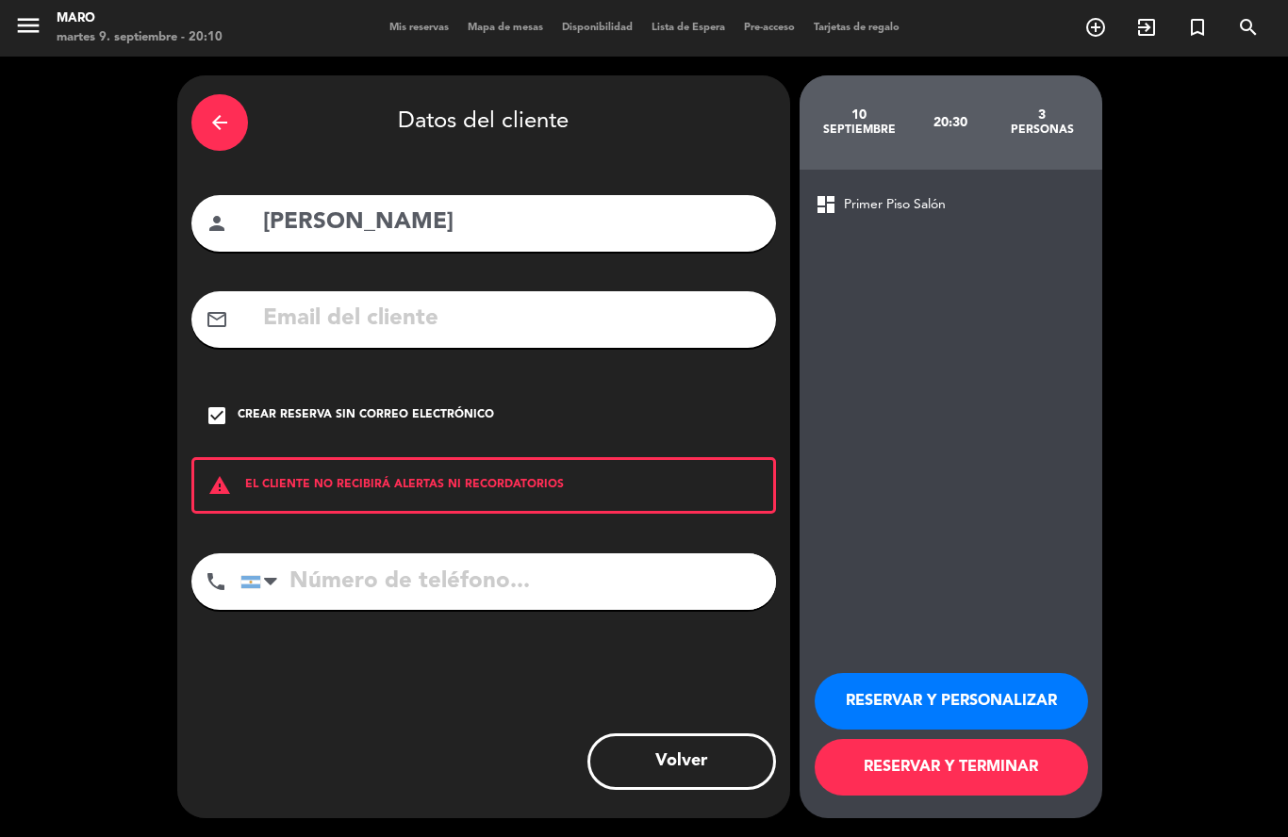
click at [342, 553] on input "tel" at bounding box center [507, 581] width 535 height 57
type input "1140701111"
click at [935, 706] on button "RESERVAR Y PERSONALIZAR" at bounding box center [950, 701] width 273 height 57
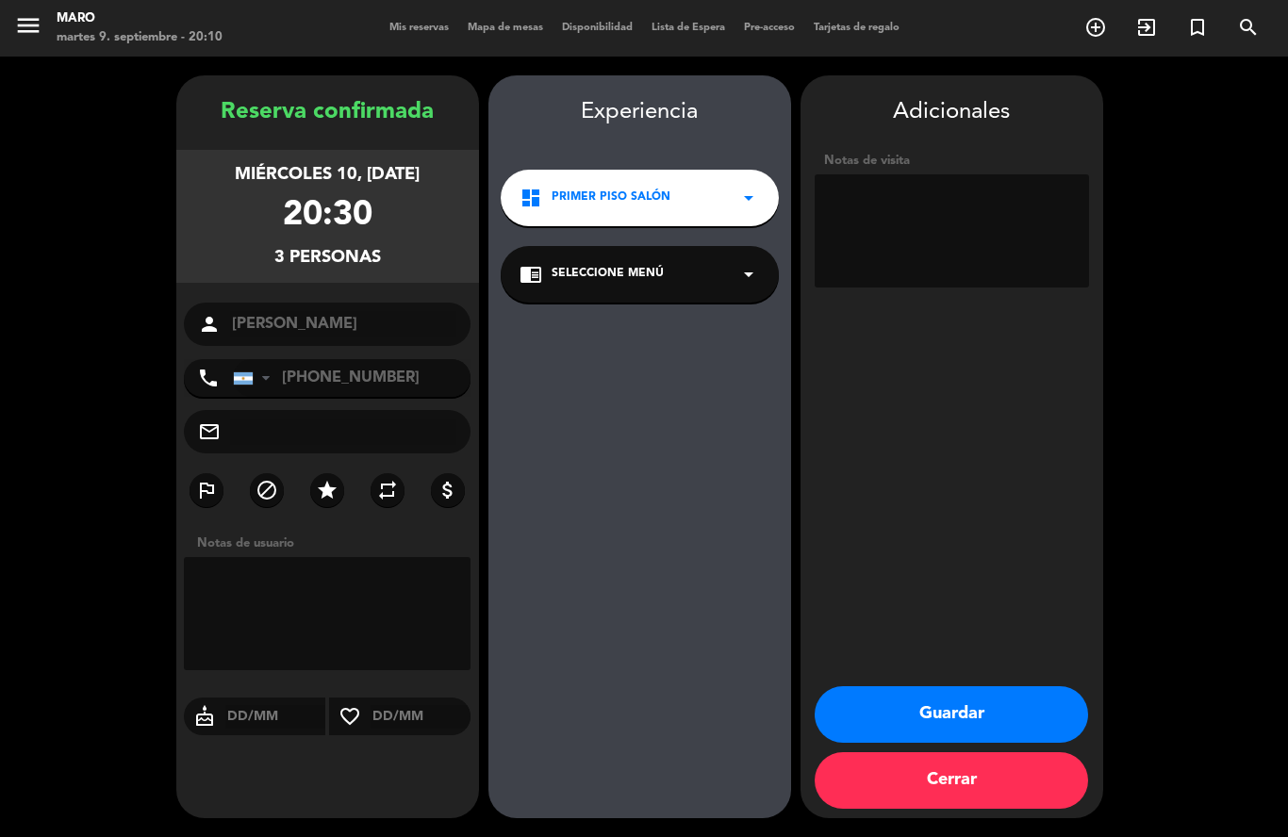
click at [979, 715] on button "Guardar" at bounding box center [950, 714] width 273 height 57
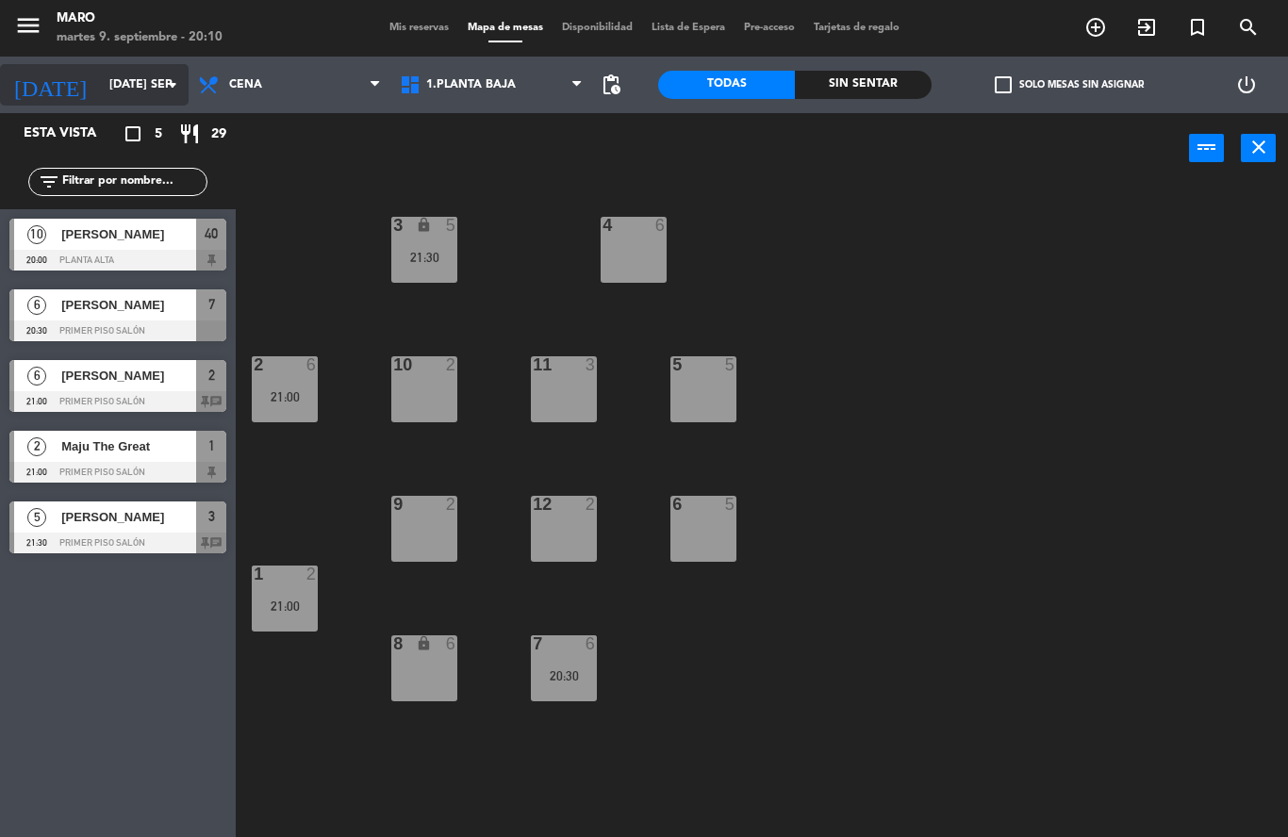
click at [173, 90] on icon "arrow_drop_down" at bounding box center [172, 85] width 23 height 23
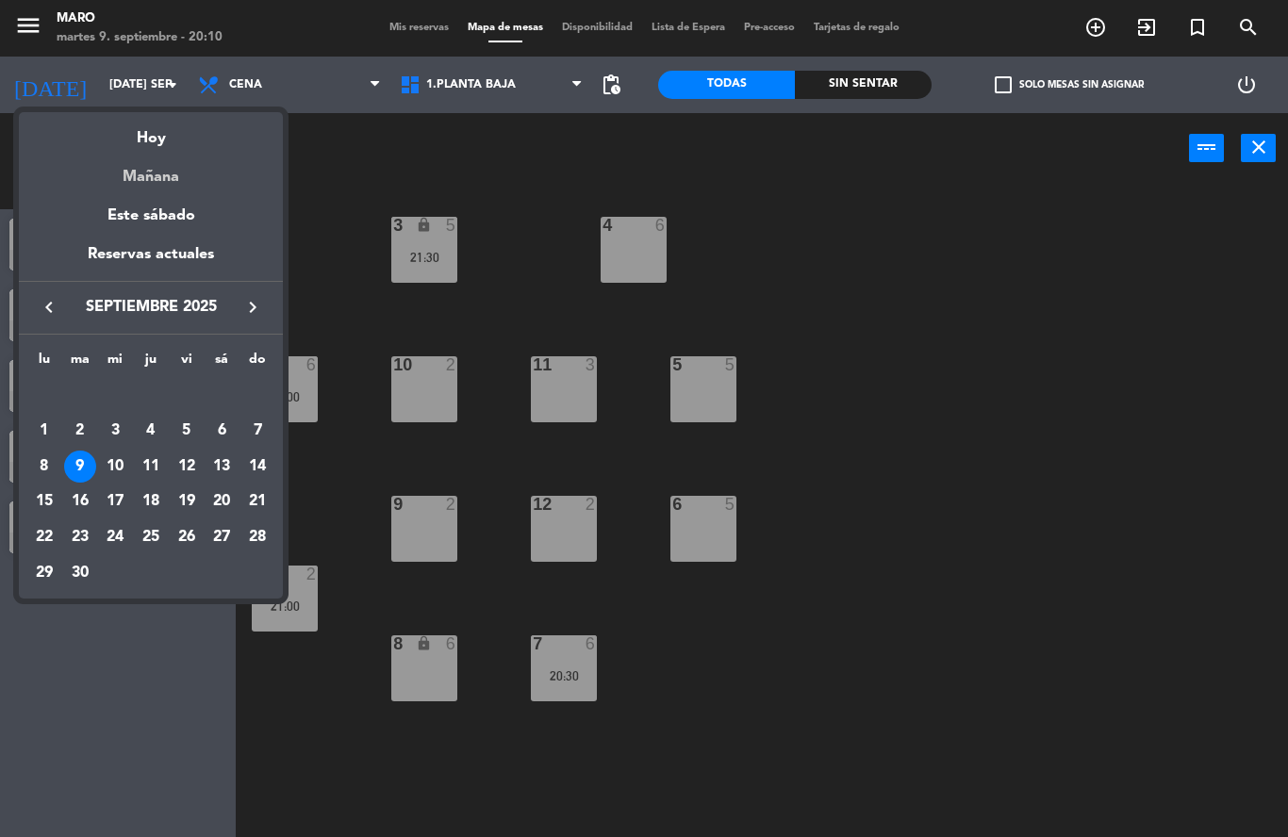
click at [171, 177] on div "Mañana" at bounding box center [151, 170] width 264 height 39
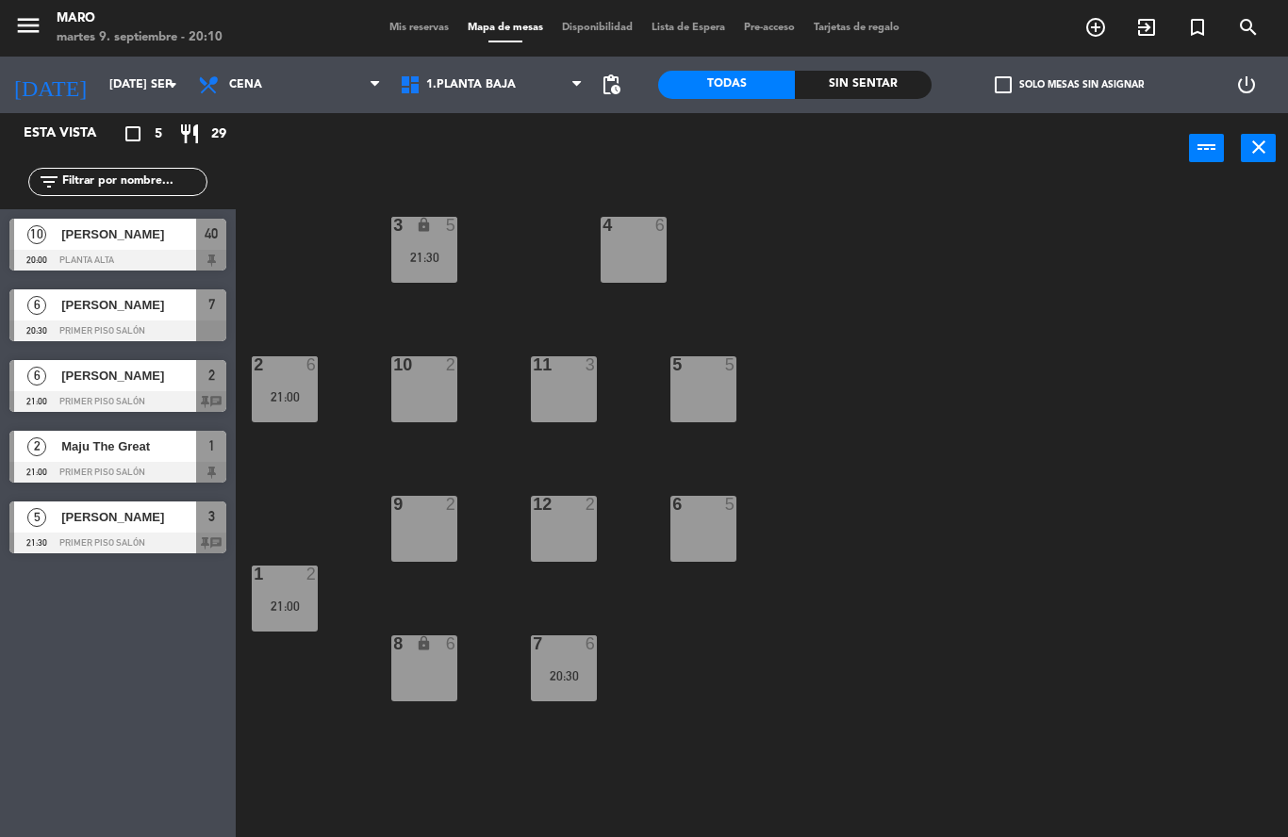
type input "mié. [DATE]"
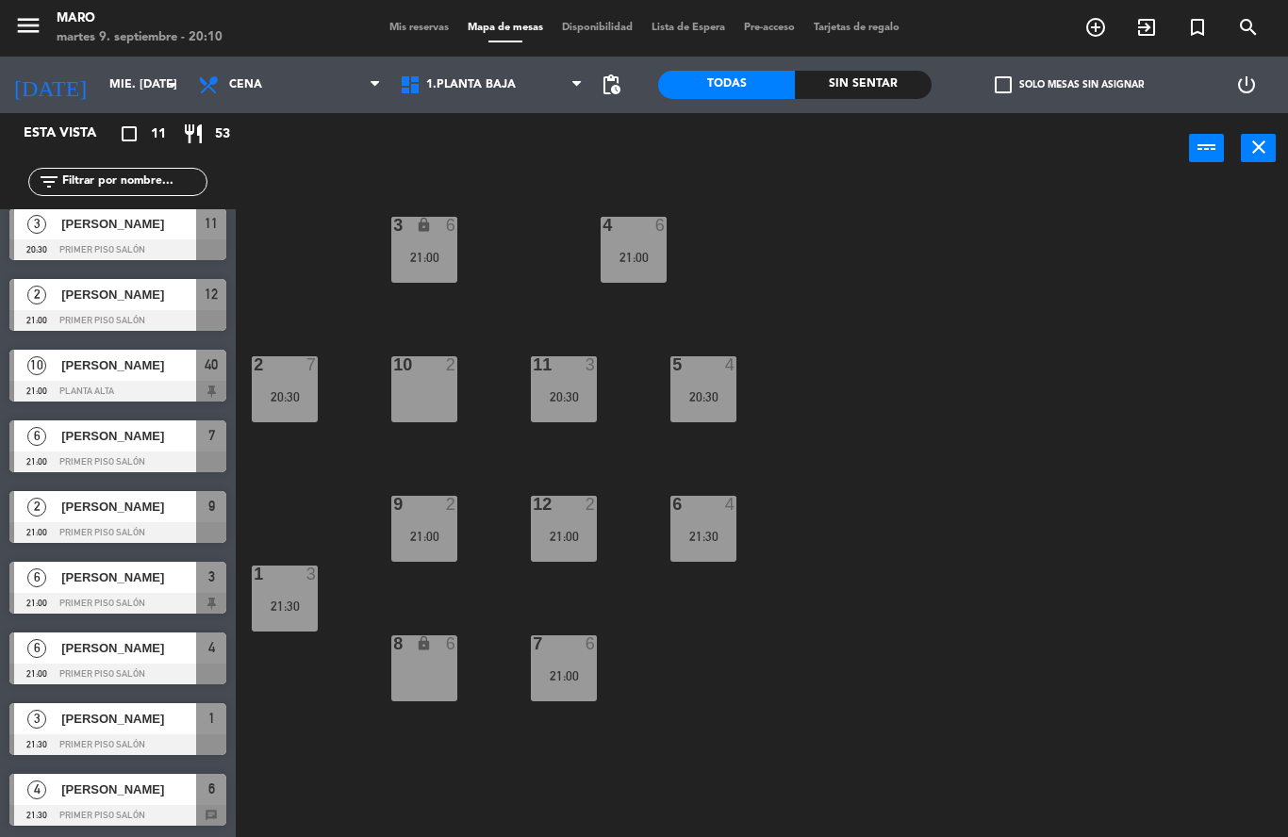
scroll to position [152, 0]
click at [432, 273] on div "3 lock 6 21:00" at bounding box center [424, 250] width 66 height 66
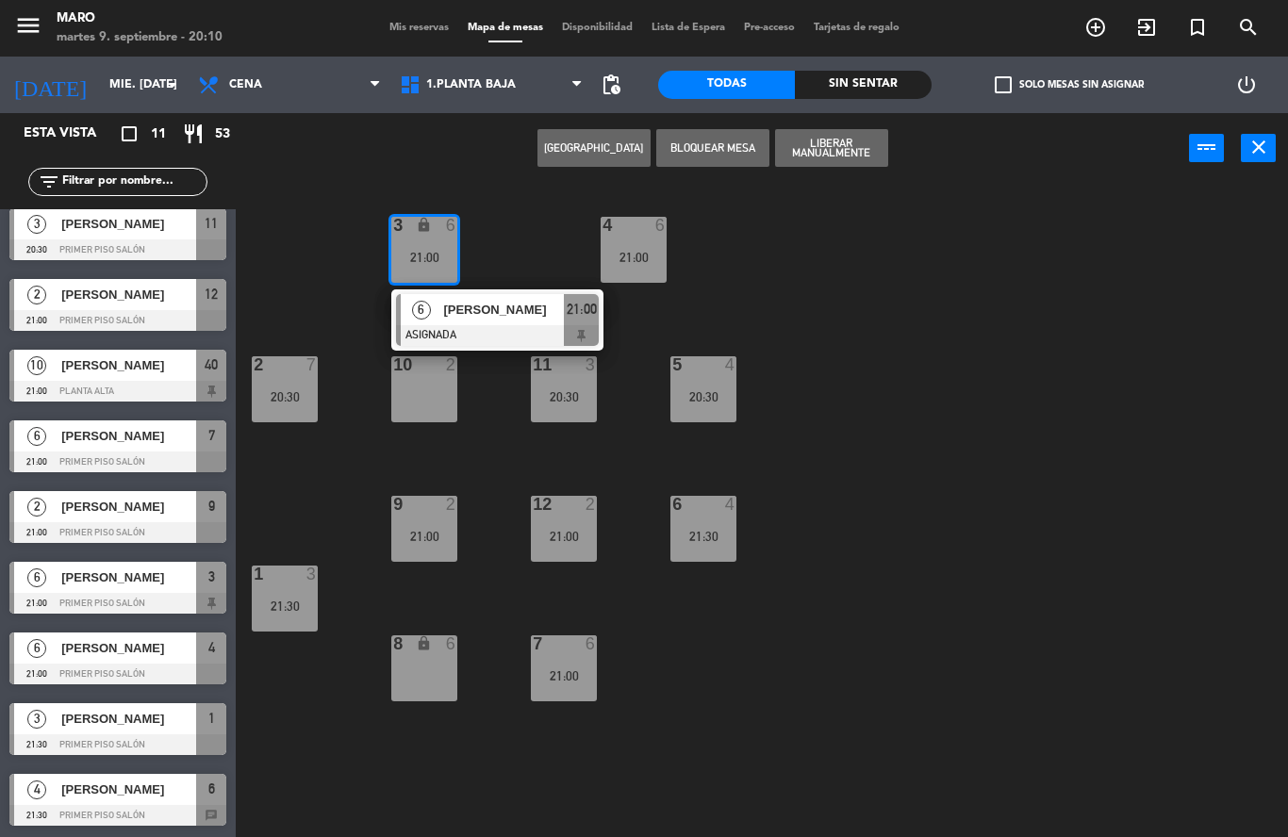
click at [828, 306] on div "3 lock 6 21:00 6 [PERSON_NAME] ASIGNADA 21:00 4 6 21:00 2 7 20:30 10 2 11 3 20:…" at bounding box center [768, 510] width 1039 height 653
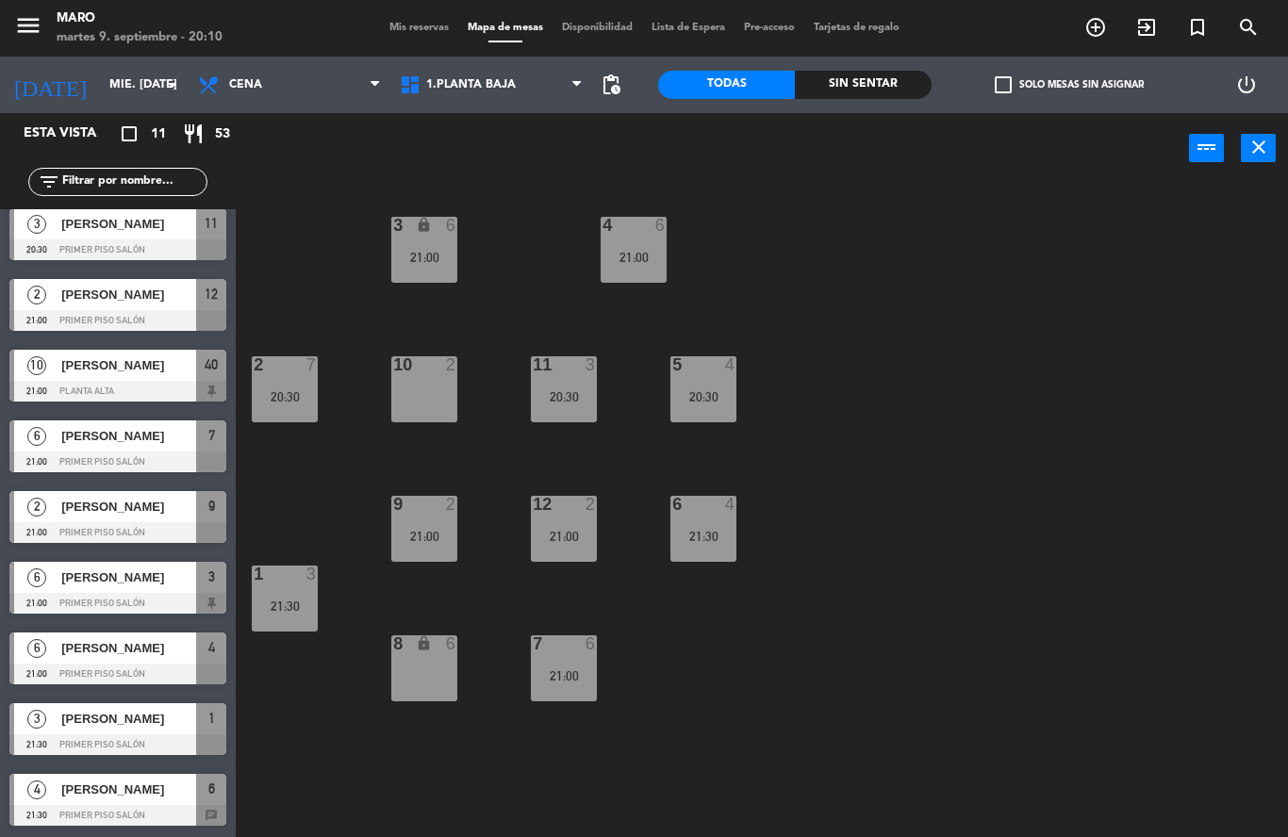
click at [581, 648] on div "6" at bounding box center [595, 643] width 31 height 17
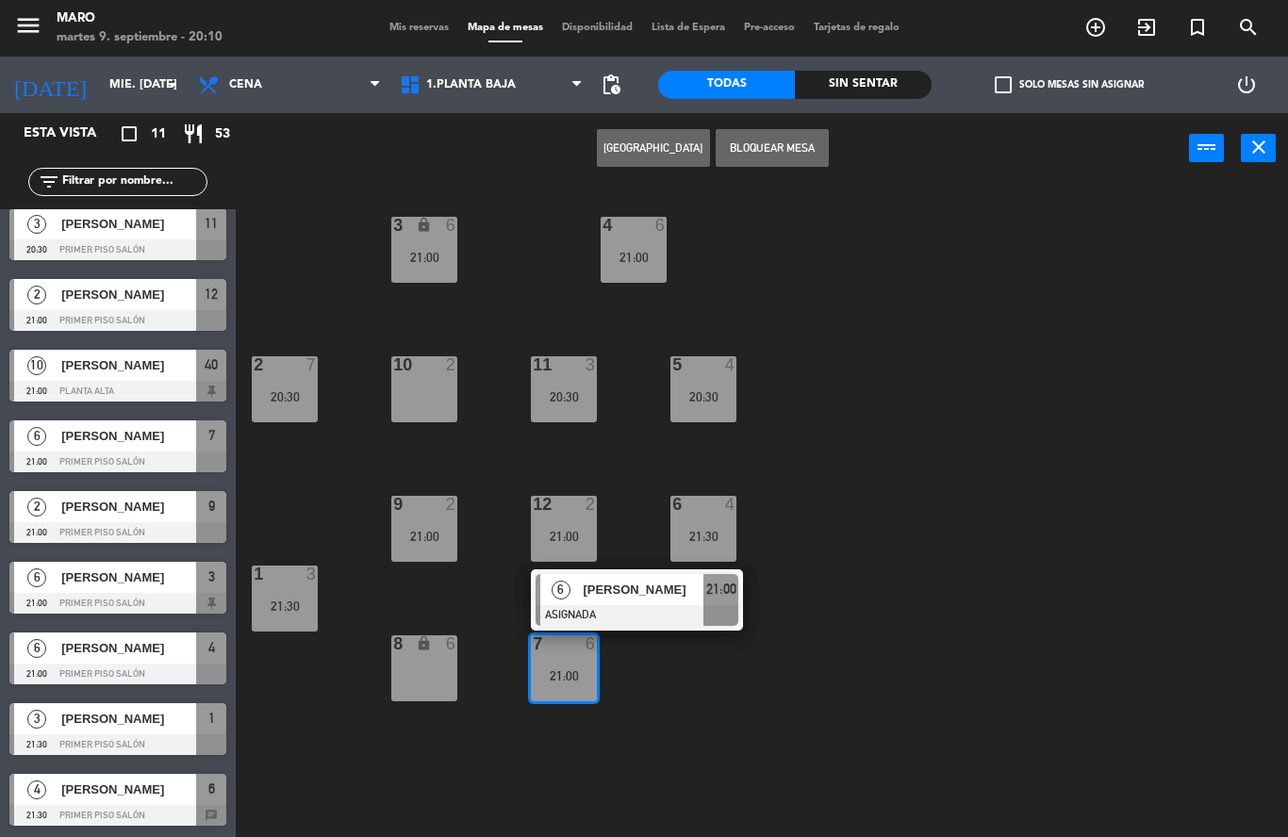
click at [722, 667] on div "3 lock 6 21:00 4 6 21:00 2 7 20:30 10 2 11 3 20:30 5 4 20:30 12 2 21:00 9 2 21:…" at bounding box center [768, 510] width 1039 height 653
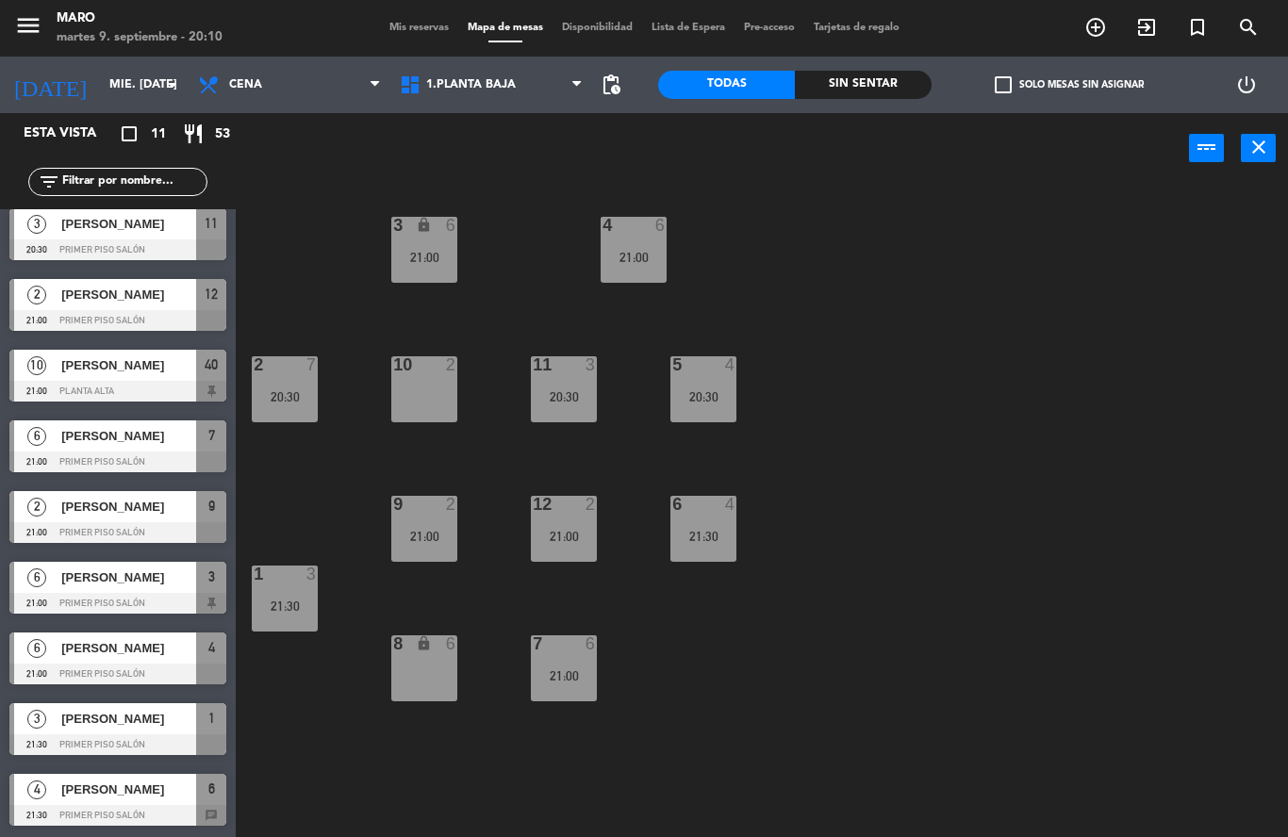
click at [426, 30] on span "Mis reservas" at bounding box center [419, 28] width 78 height 10
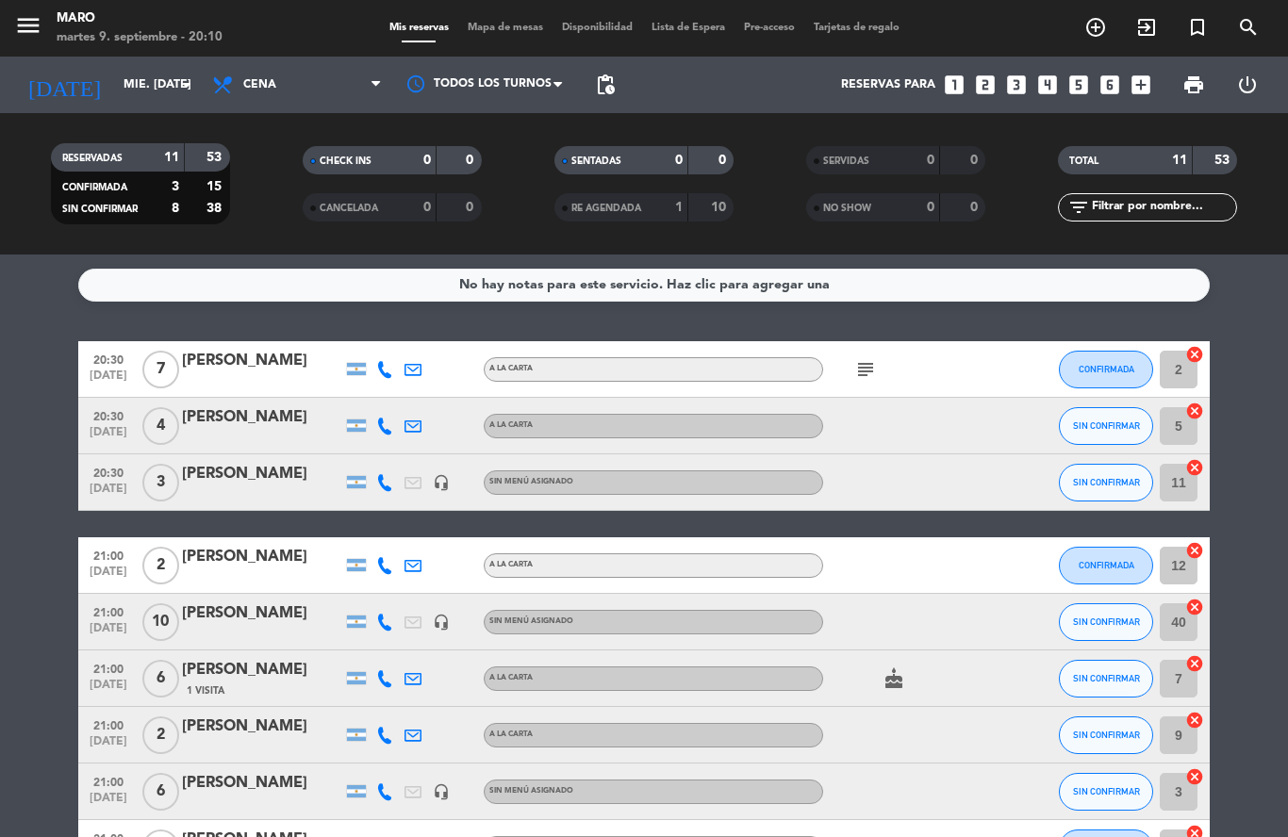
scroll to position [63, 0]
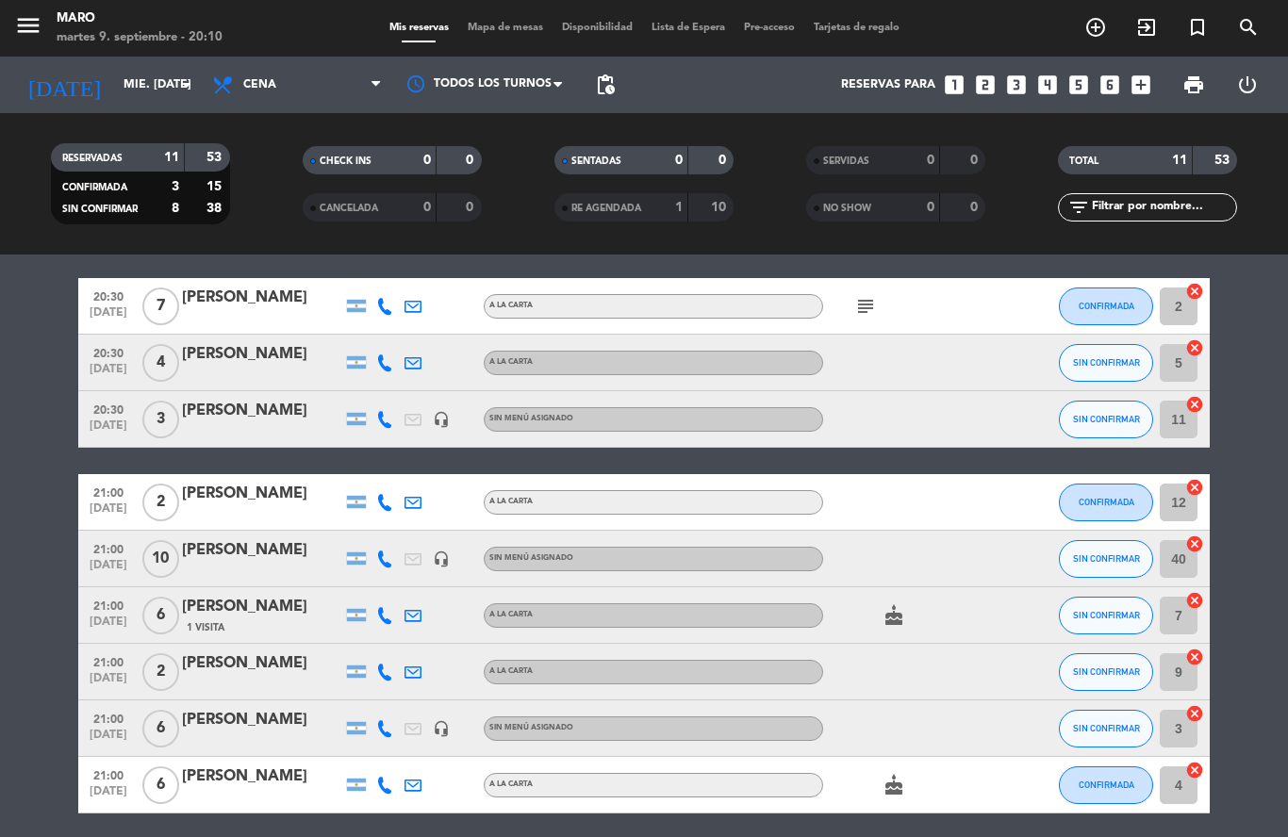
click at [442, 720] on icon "headset_mic" at bounding box center [441, 728] width 17 height 17
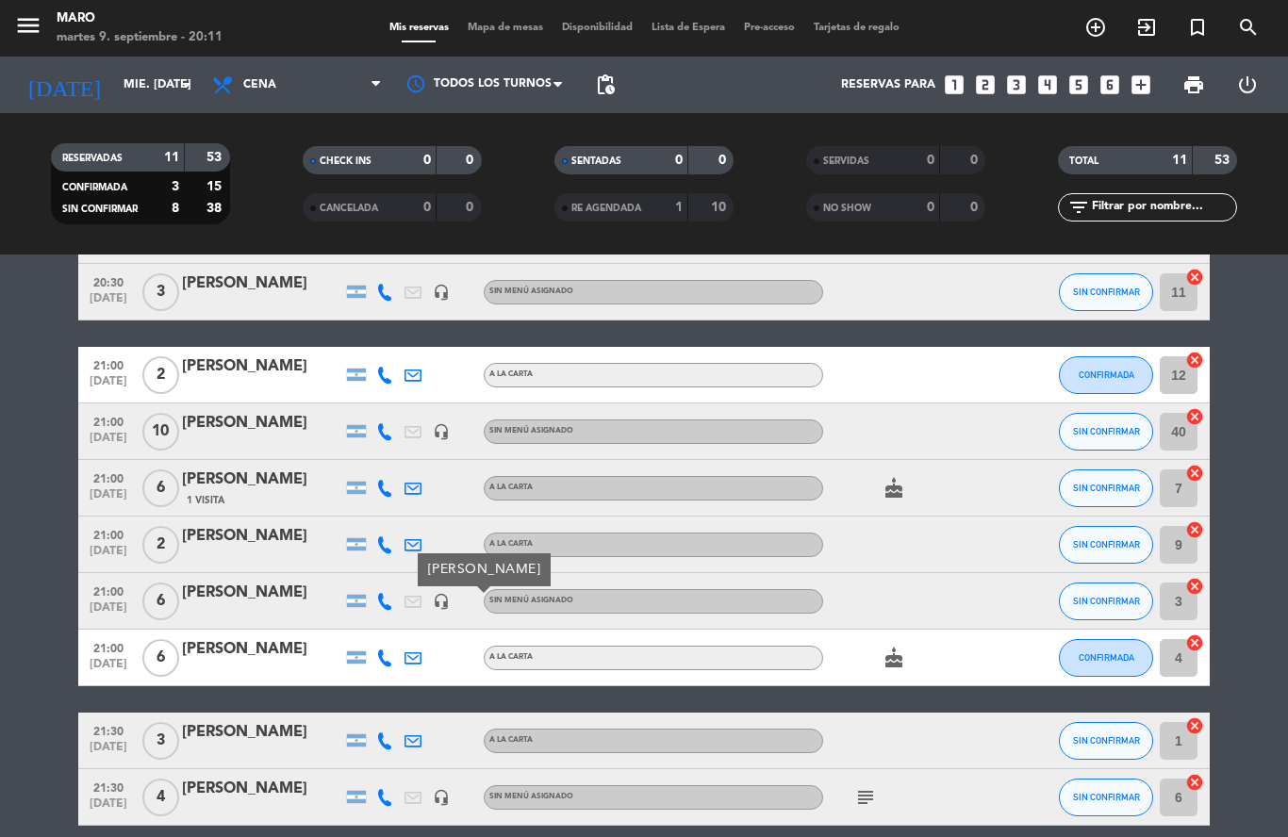
scroll to position [189, 0]
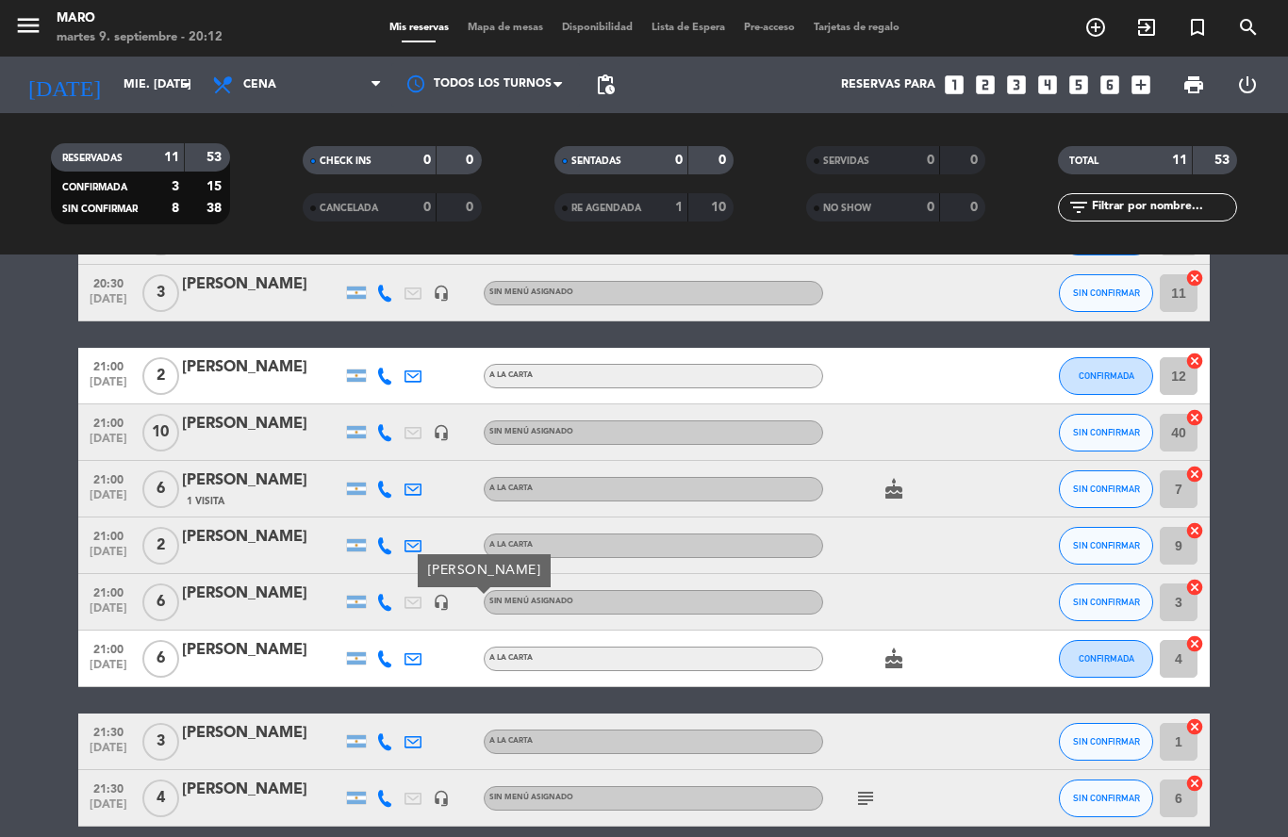
click at [389, 594] on icon at bounding box center [384, 602] width 17 height 17
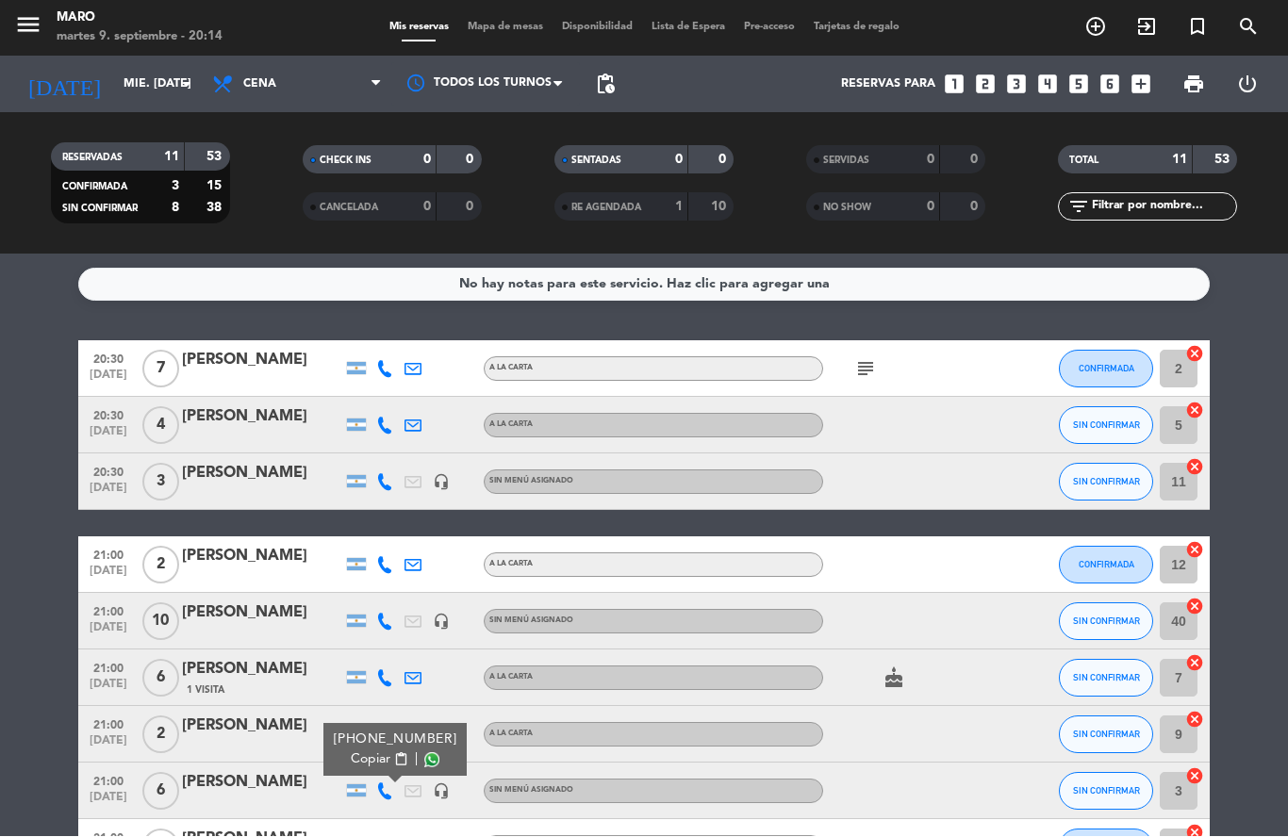
scroll to position [0, 0]
click at [512, 28] on span "Mapa de mesas" at bounding box center [505, 28] width 94 height 10
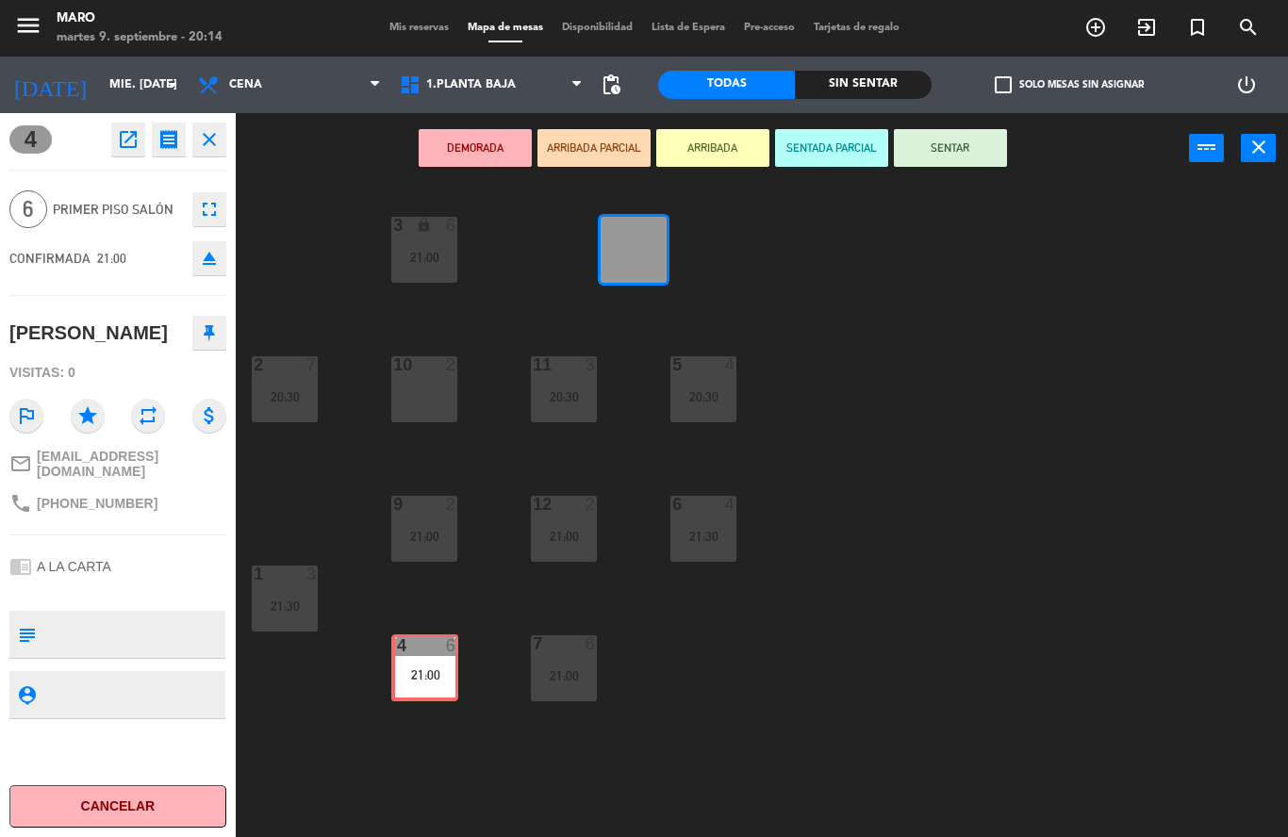
drag, startPoint x: 626, startPoint y: 241, endPoint x: -1, endPoint y: -1, distance: 672.0
click at [418, 658] on html "close × Maro × chrome_reader_mode Listado de Reservas account_box Clientes acco…" at bounding box center [644, 418] width 1288 height 837
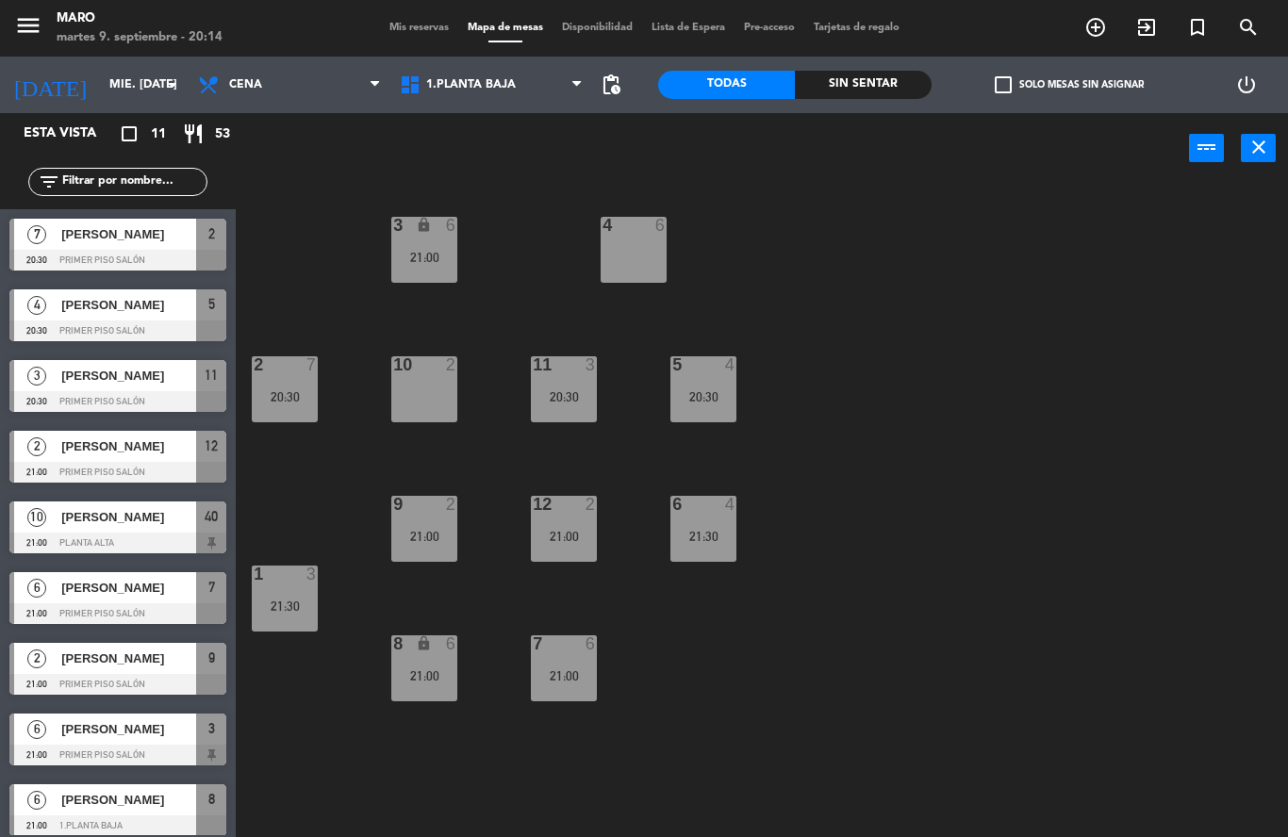
scroll to position [68, 0]
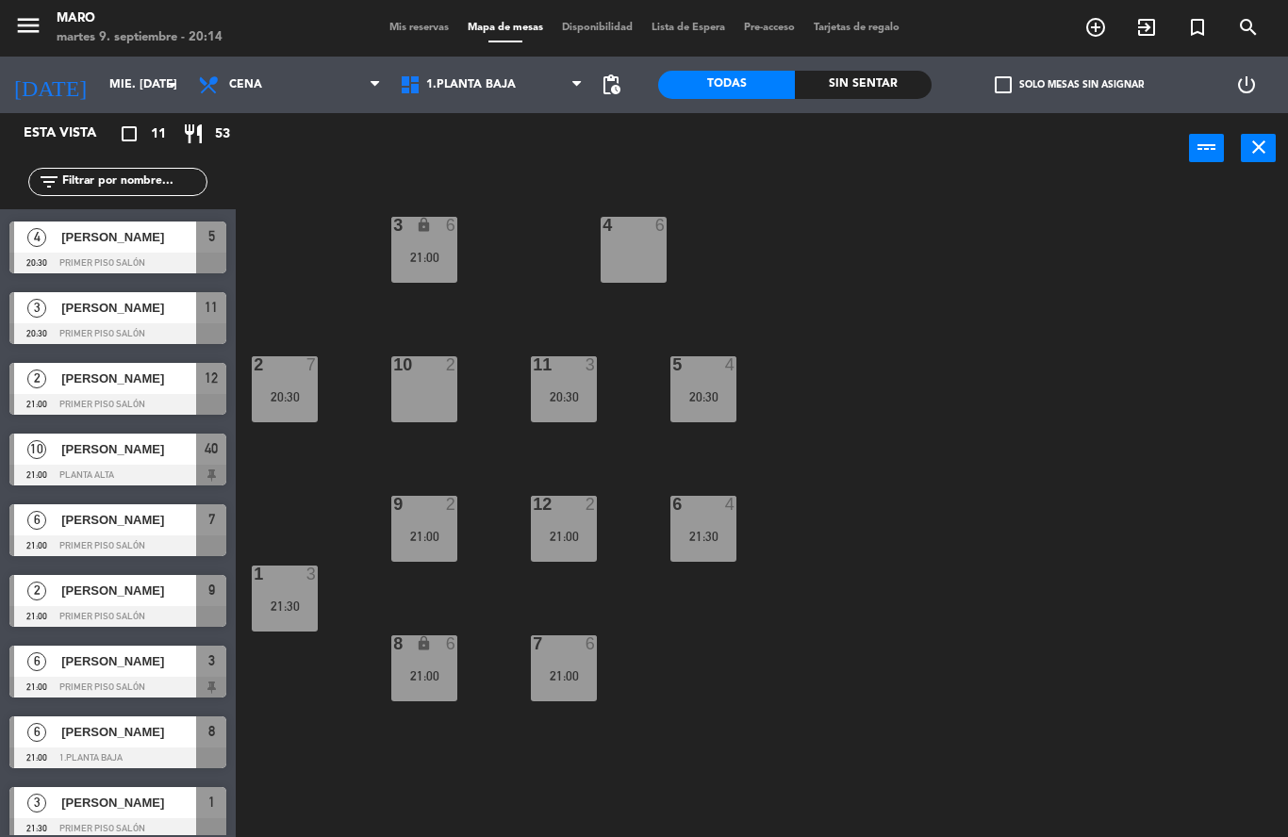
click at [888, 588] on div "3 lock 6 21:00 4 6 2 7 20:30 10 2 11 3 20:30 5 4 20:30 12 2 21:00 9 2 21:00 6 4…" at bounding box center [768, 510] width 1039 height 653
click at [585, 381] on div "11 3 20:30" at bounding box center [564, 389] width 66 height 66
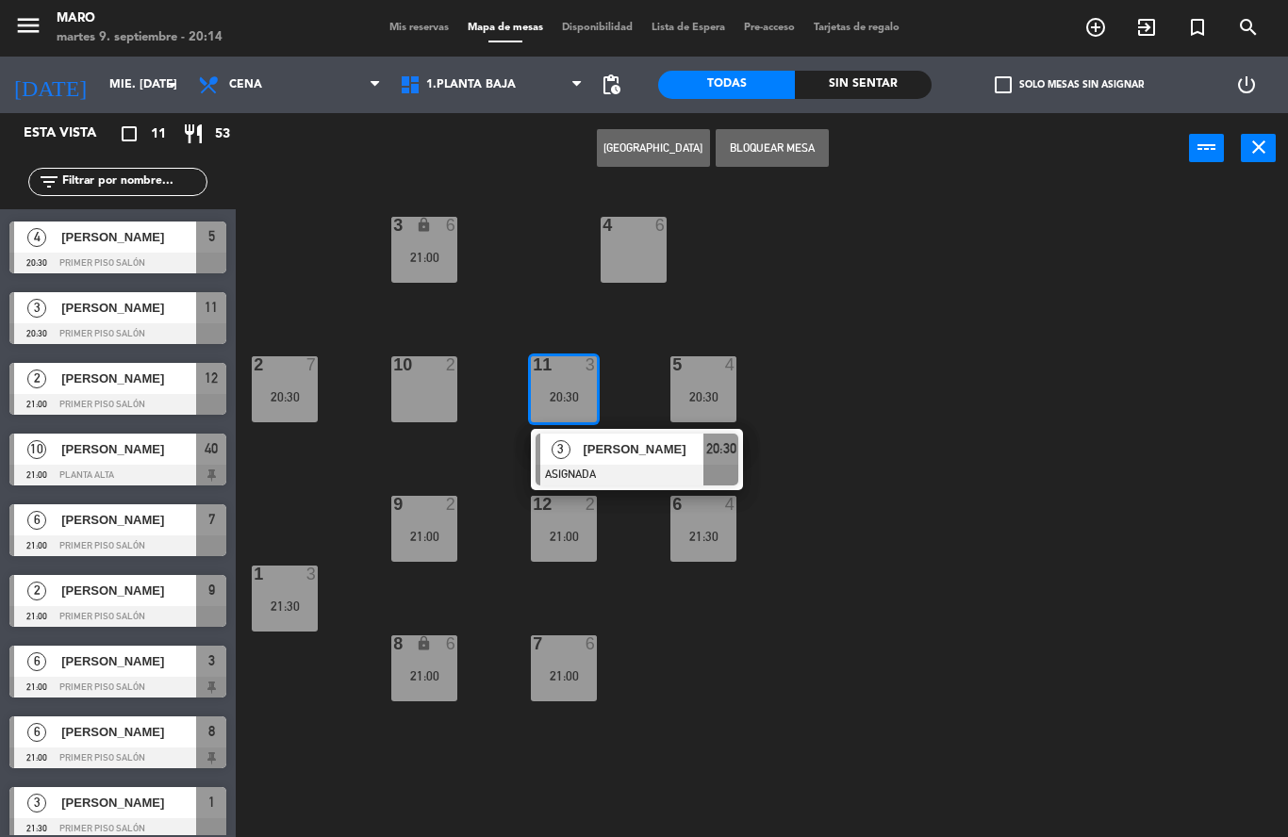
click at [935, 451] on div "3 lock 6 21:00 4 6 2 7 20:30 10 2 11 3 20:30 3 [PERSON_NAME] ASIGNADA 20:30 5 4…" at bounding box center [768, 510] width 1039 height 653
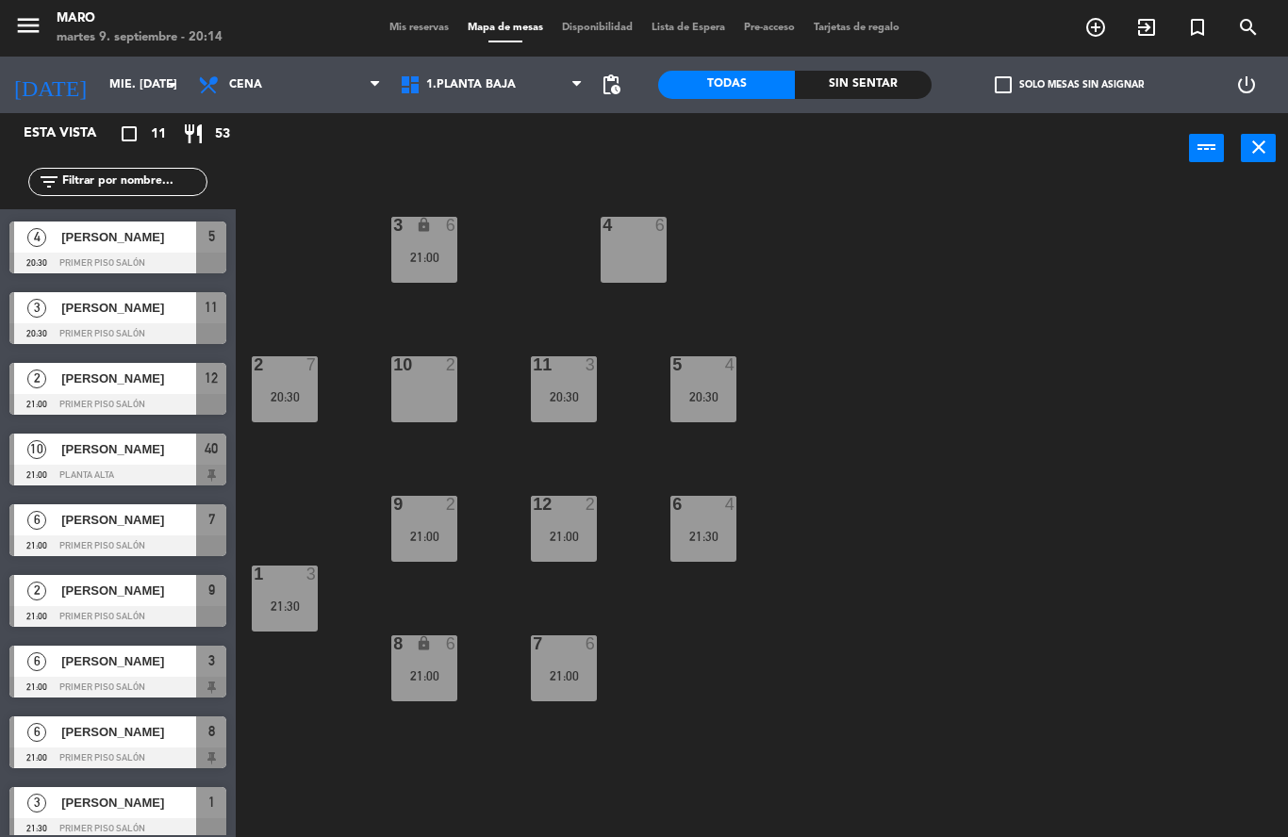
click at [289, 601] on div "21:30" at bounding box center [285, 605] width 66 height 13
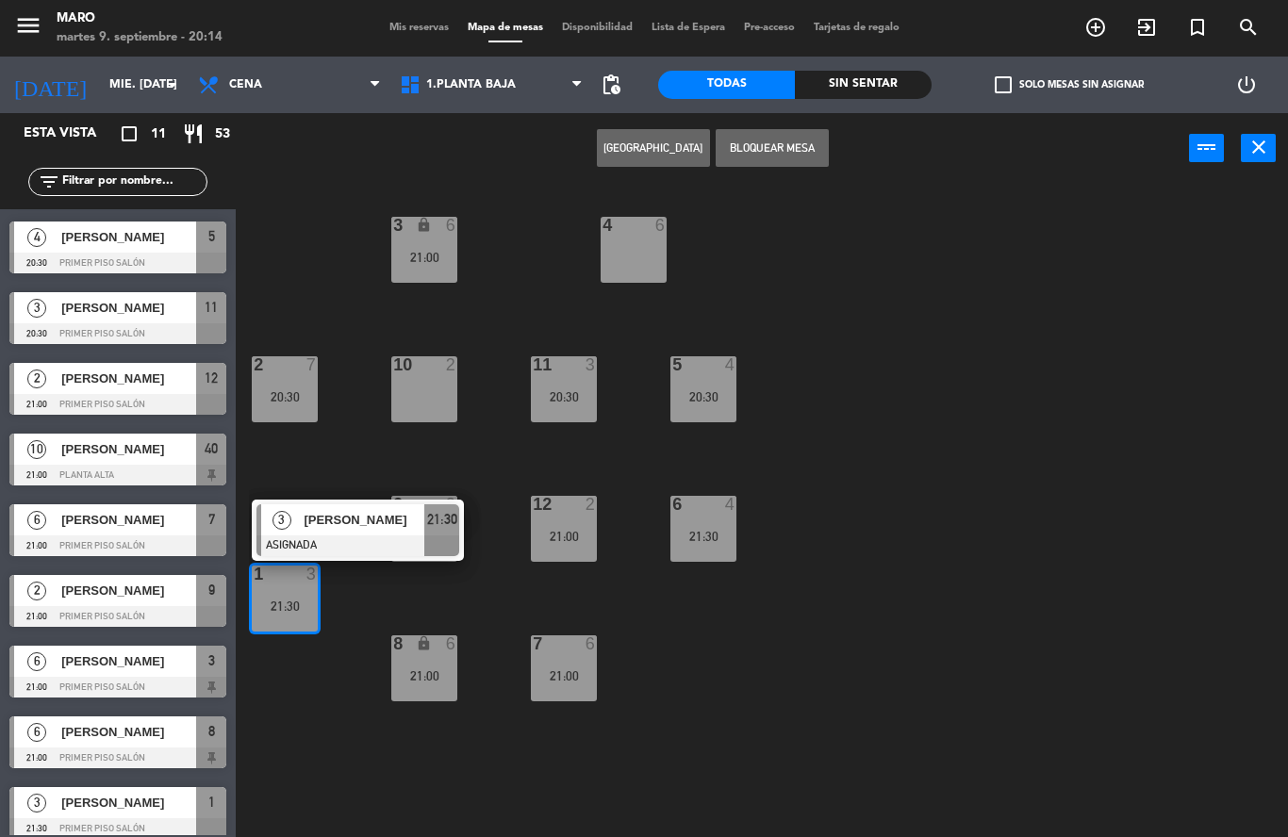
click at [947, 535] on div "3 lock 6 21:00 4 6 2 7 20:30 10 2 11 3 20:30 5 4 20:30 12 2 21:00 9 2 21:00 6 4…" at bounding box center [768, 510] width 1039 height 653
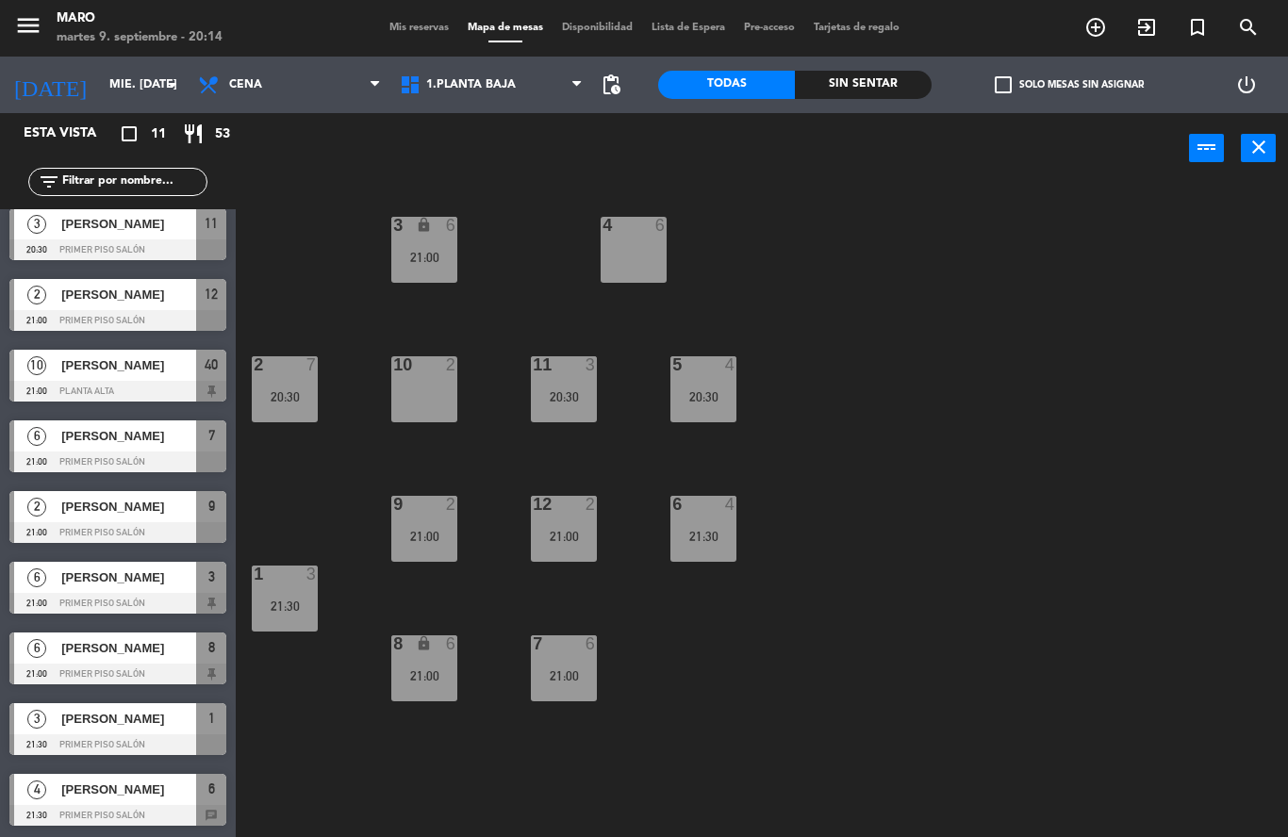
scroll to position [97, 0]
